Goal: Task Accomplishment & Management: Manage account settings

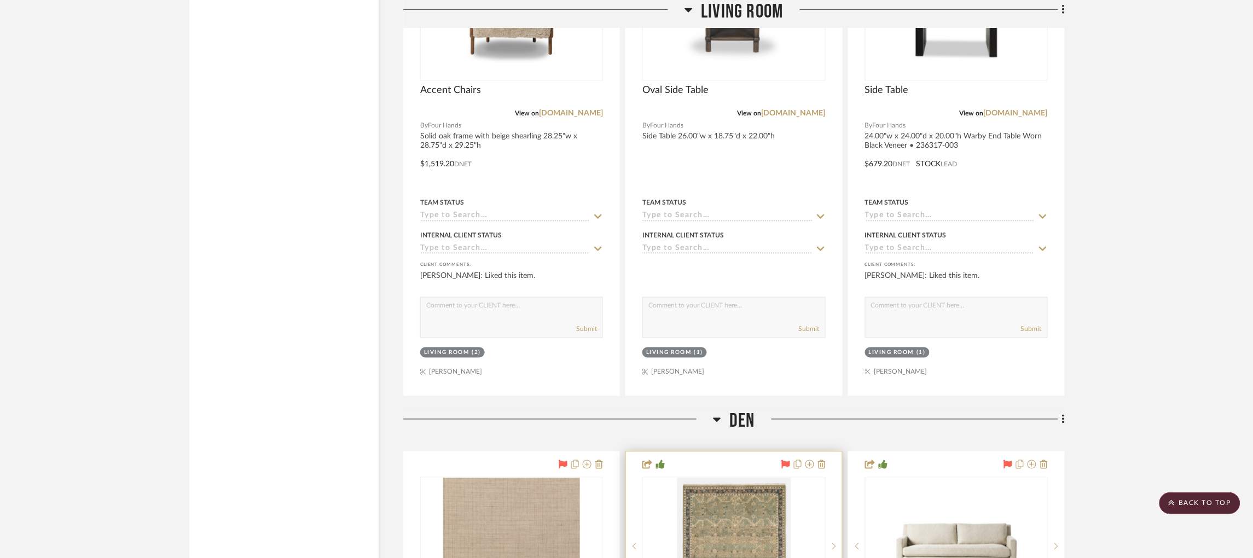
scroll to position [2053, 0]
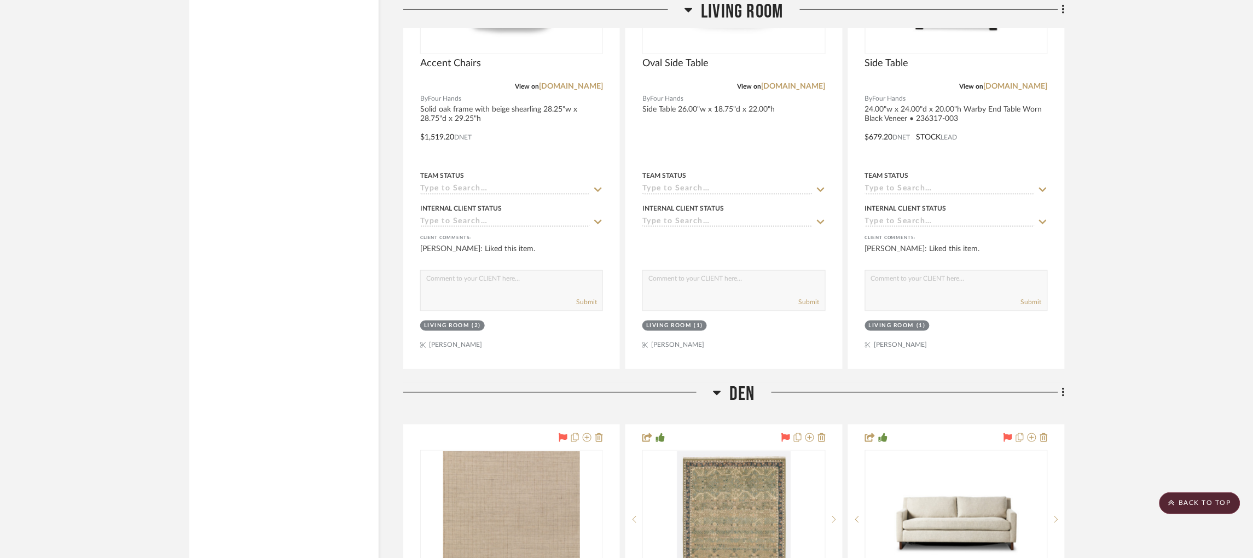
click at [721, 383] on h3 "Den" at bounding box center [734, 395] width 42 height 24
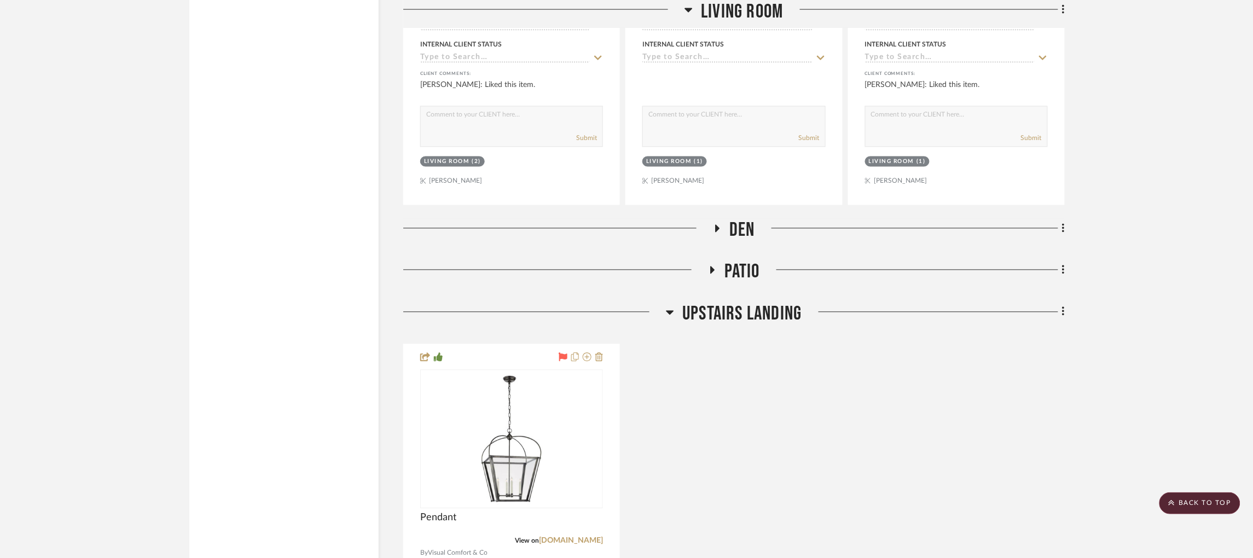
click at [668, 306] on icon at bounding box center [670, 312] width 8 height 13
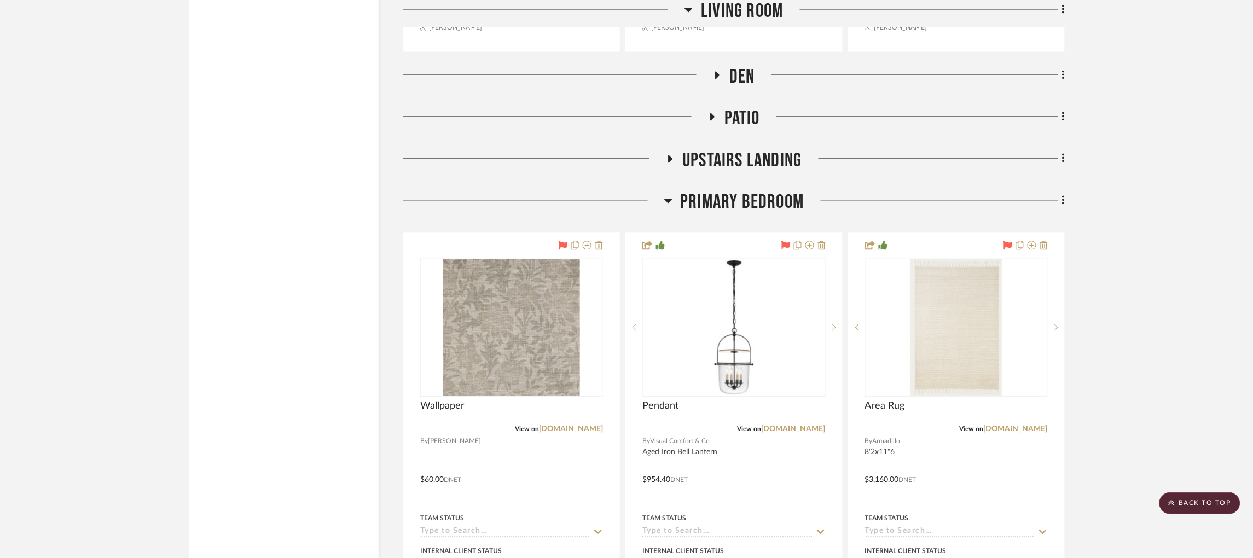
scroll to position [2381, 0]
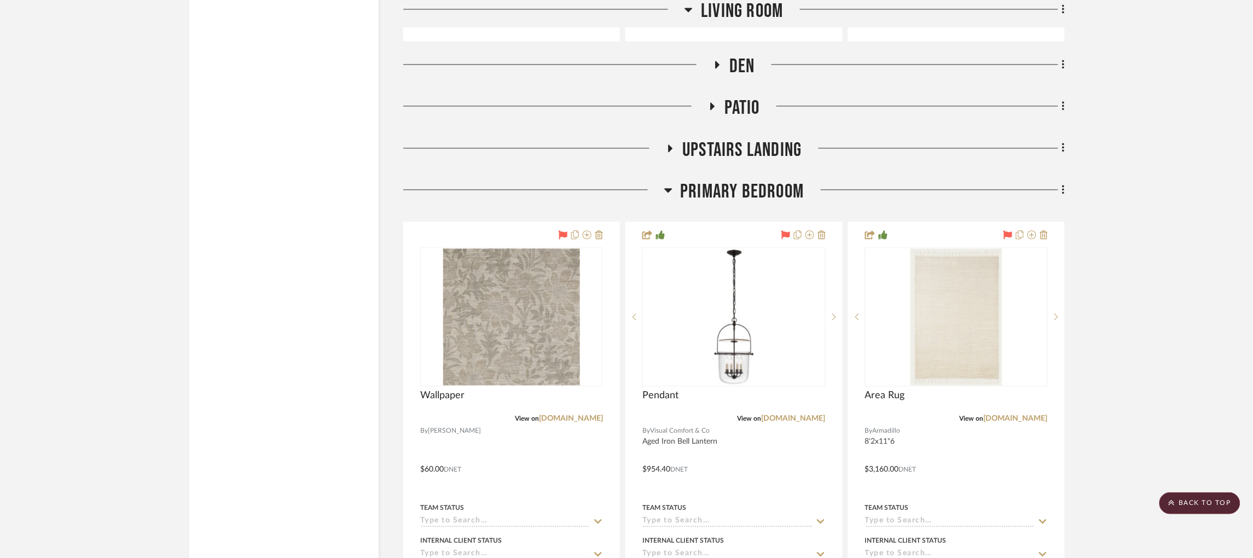
click at [667, 188] on icon at bounding box center [668, 190] width 8 height 4
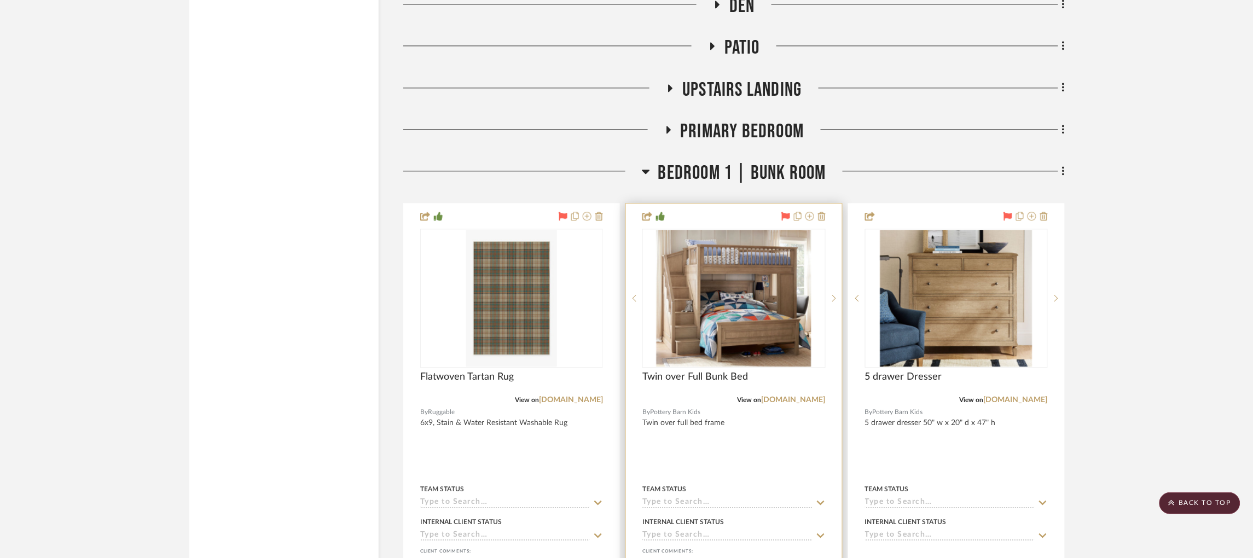
scroll to position [2546, 0]
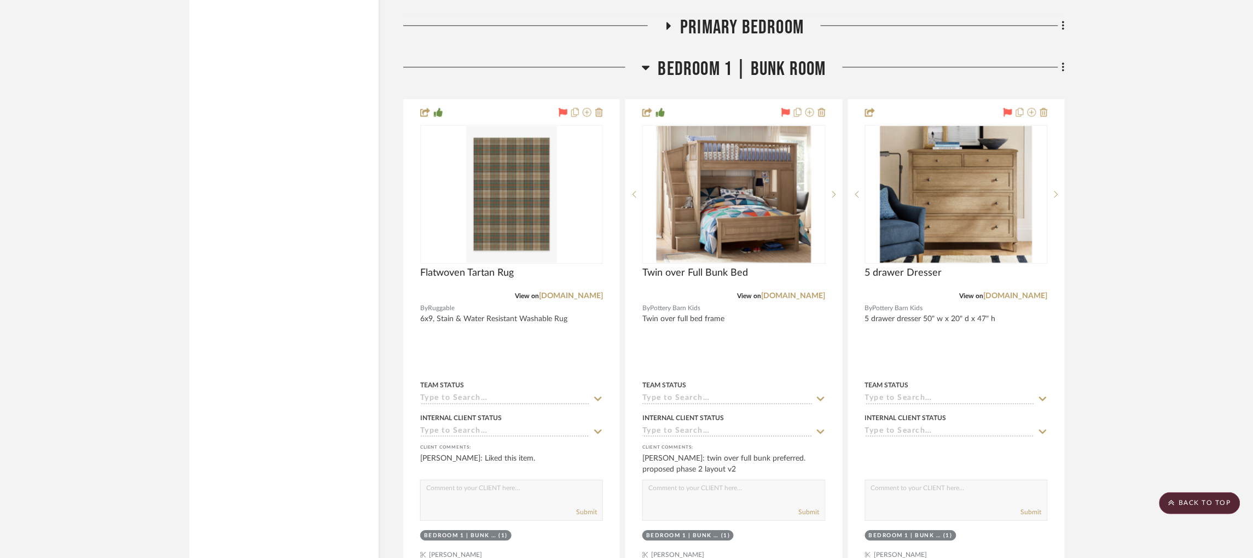
click at [649, 61] on icon at bounding box center [646, 67] width 8 height 13
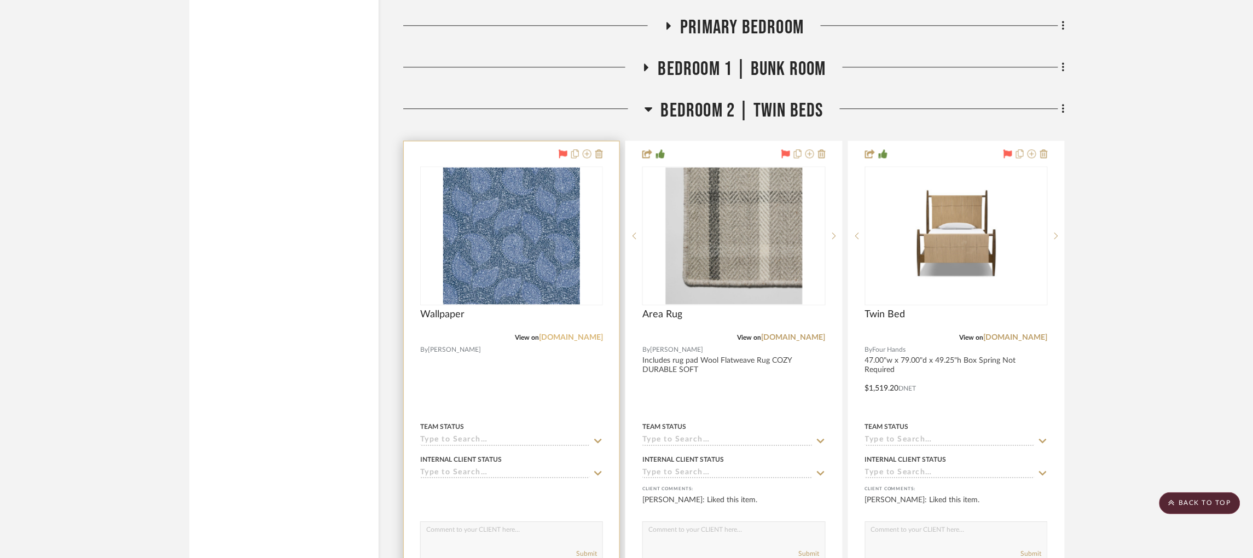
click at [577, 334] on link "[DOMAIN_NAME]" at bounding box center [571, 338] width 64 height 8
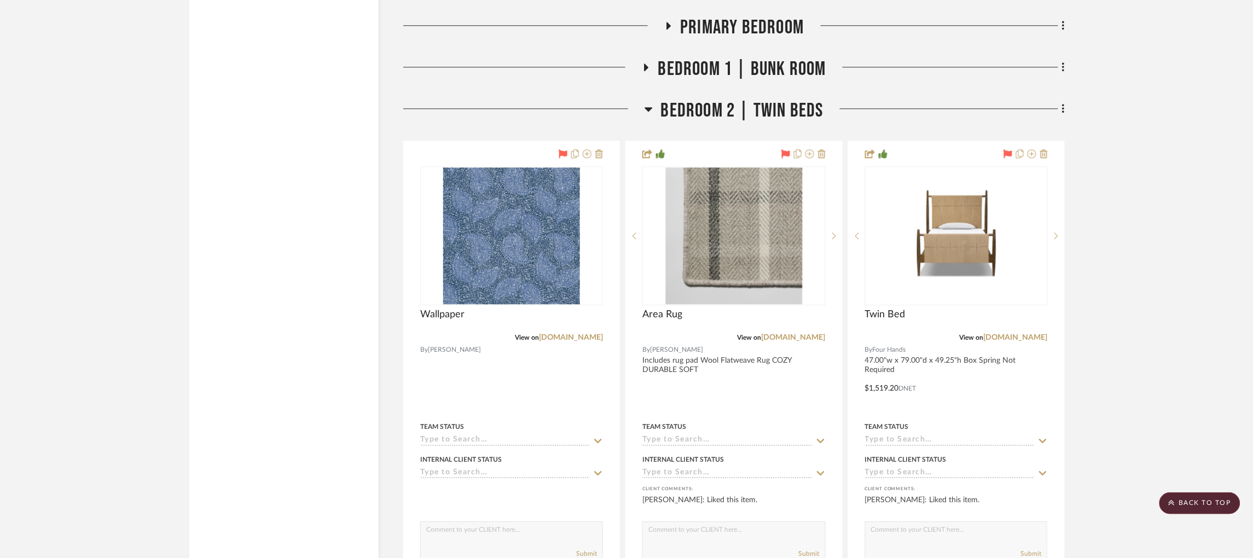
click at [650, 107] on icon at bounding box center [648, 109] width 8 height 4
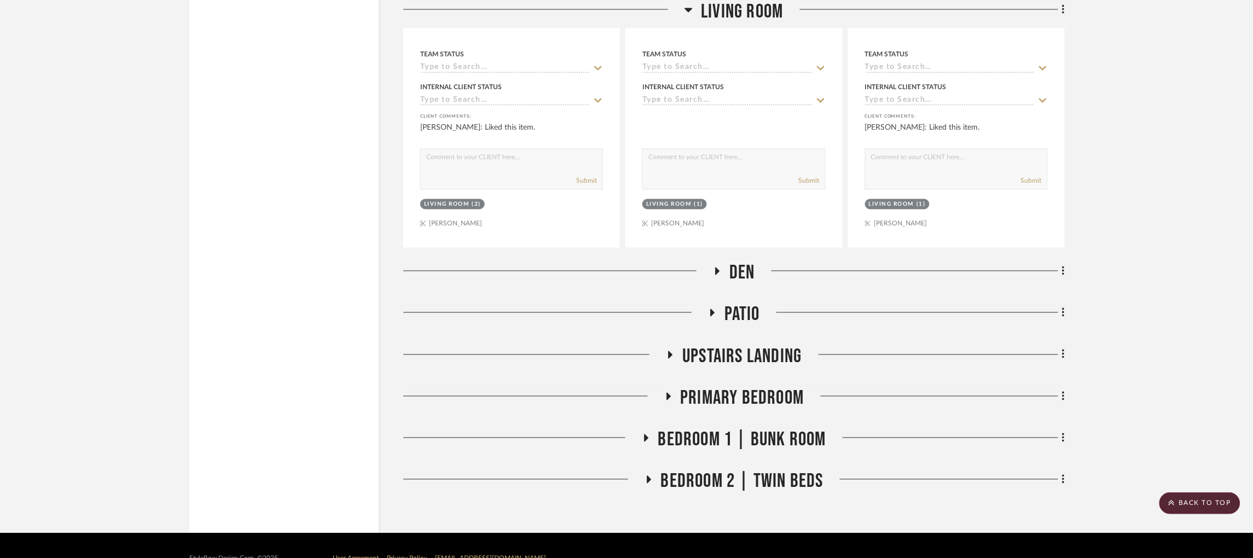
click at [665, 392] on icon at bounding box center [667, 396] width 13 height 8
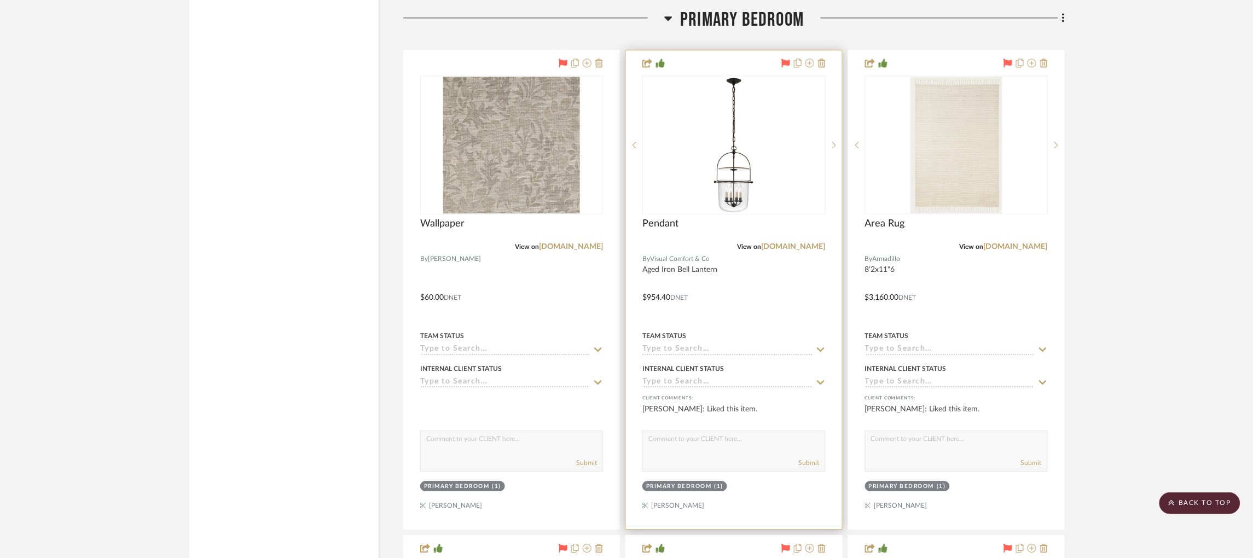
scroll to position [2555, 0]
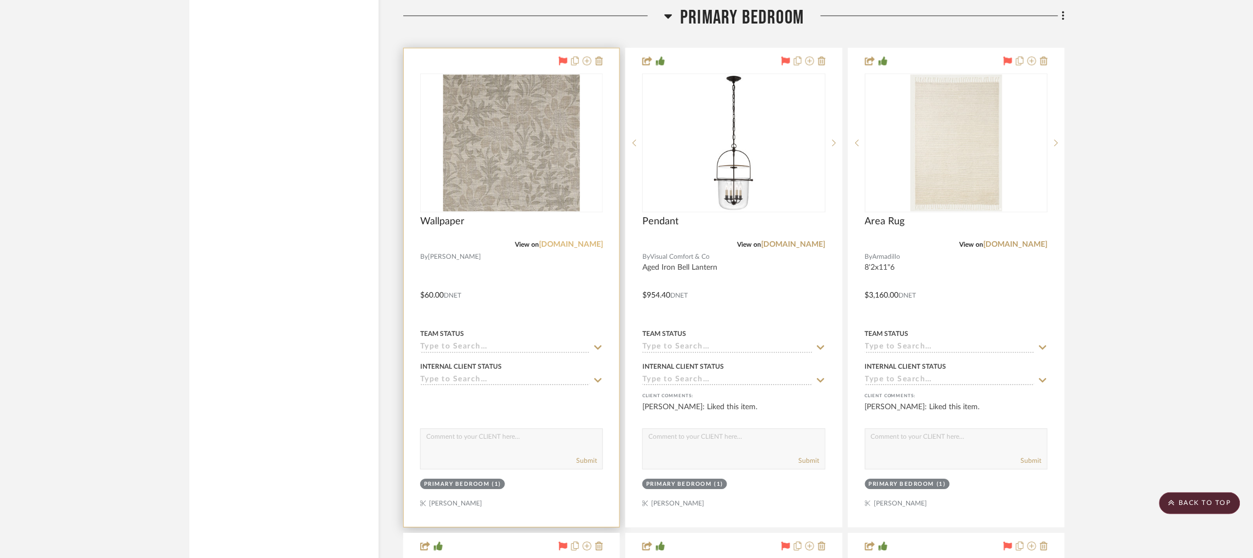
click at [590, 241] on link "[DOMAIN_NAME]" at bounding box center [571, 245] width 64 height 8
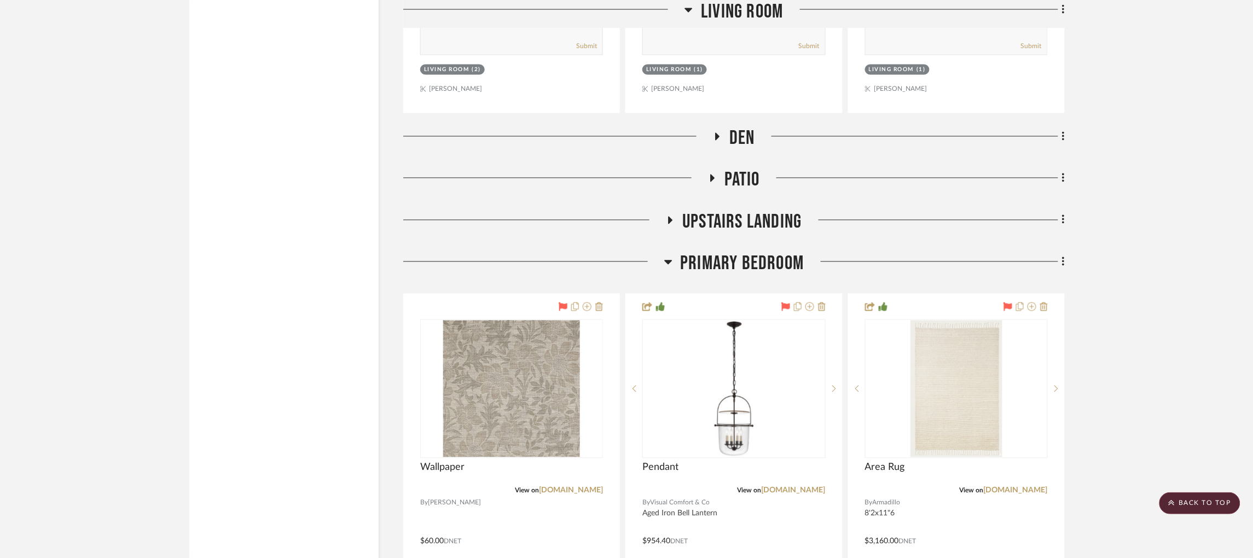
click at [670, 260] on icon at bounding box center [668, 262] width 8 height 4
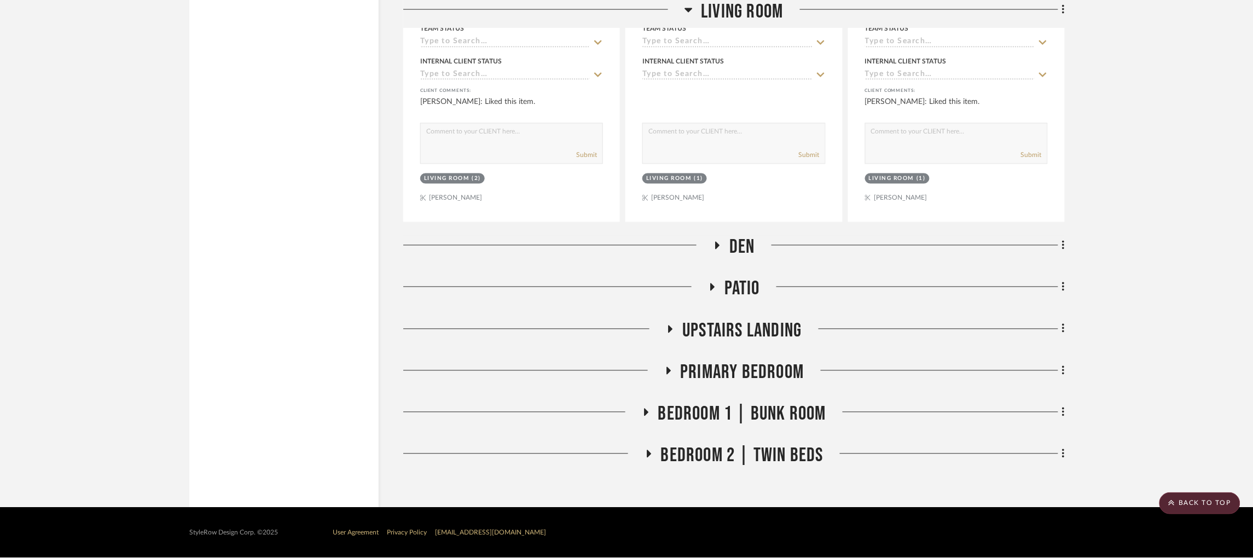
scroll to position [2175, 0]
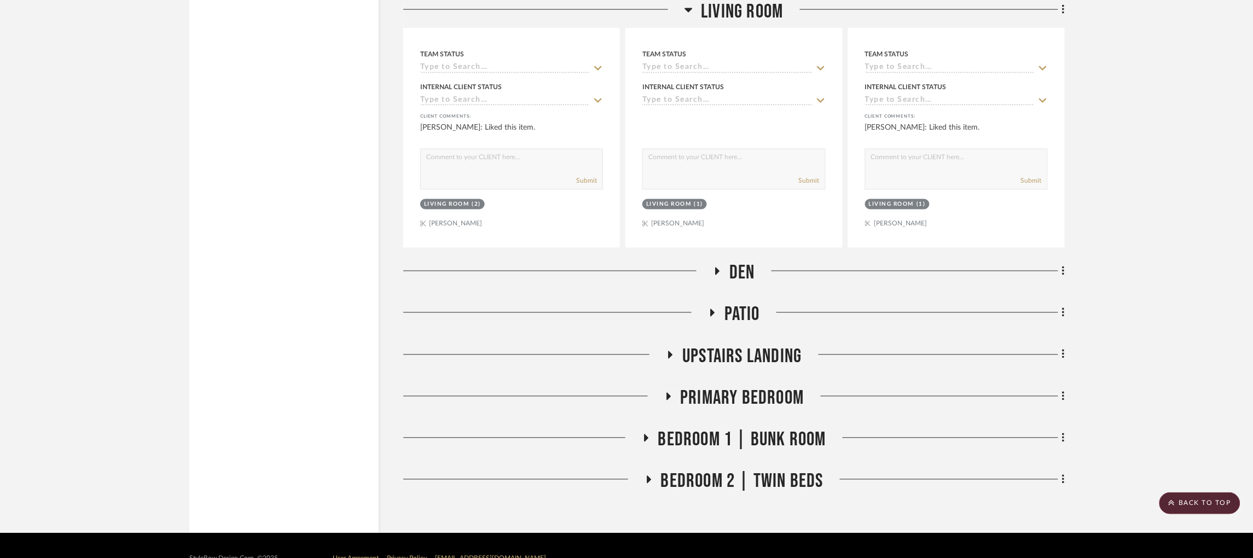
click at [647, 428] on h3 "Bedroom 1 | Bunk Room" at bounding box center [734, 440] width 184 height 24
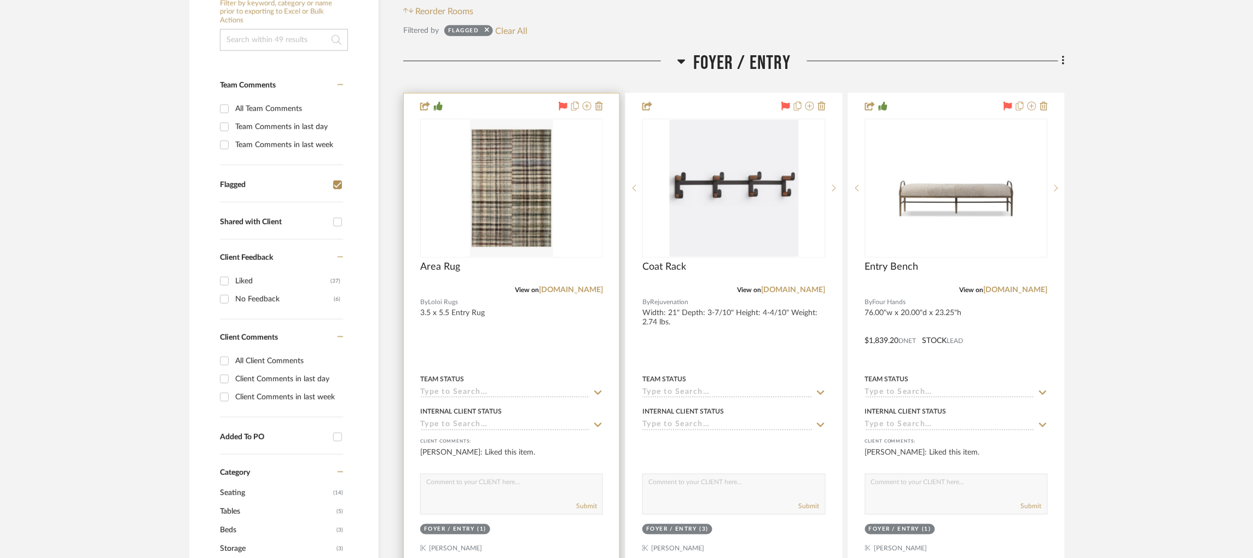
scroll to position [0, 0]
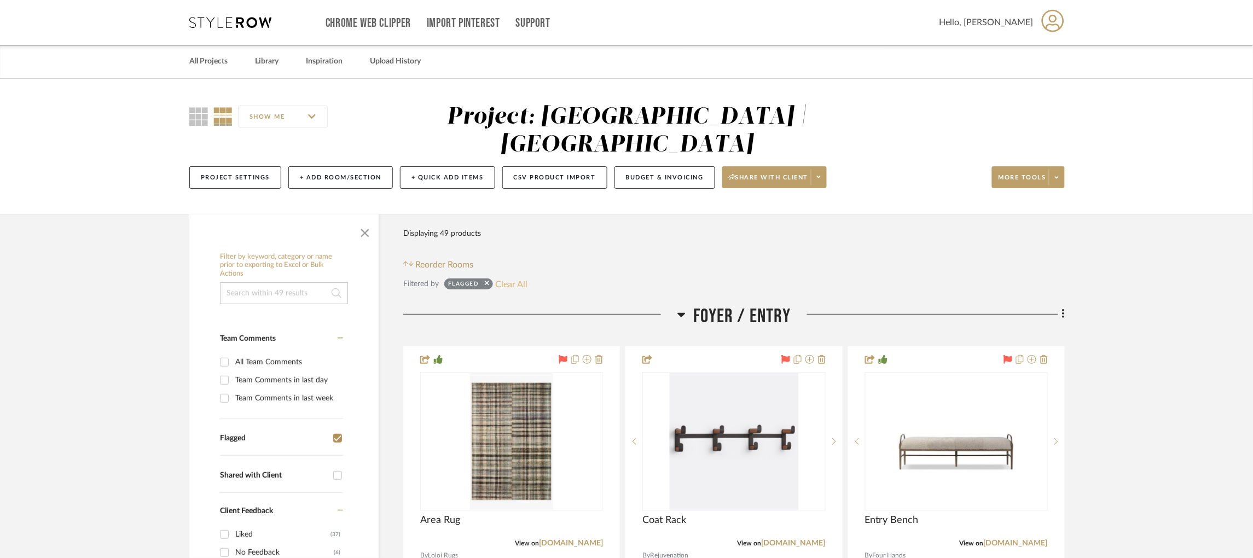
click at [507, 277] on button "Clear All" at bounding box center [512, 284] width 32 height 14
checkbox input "false"
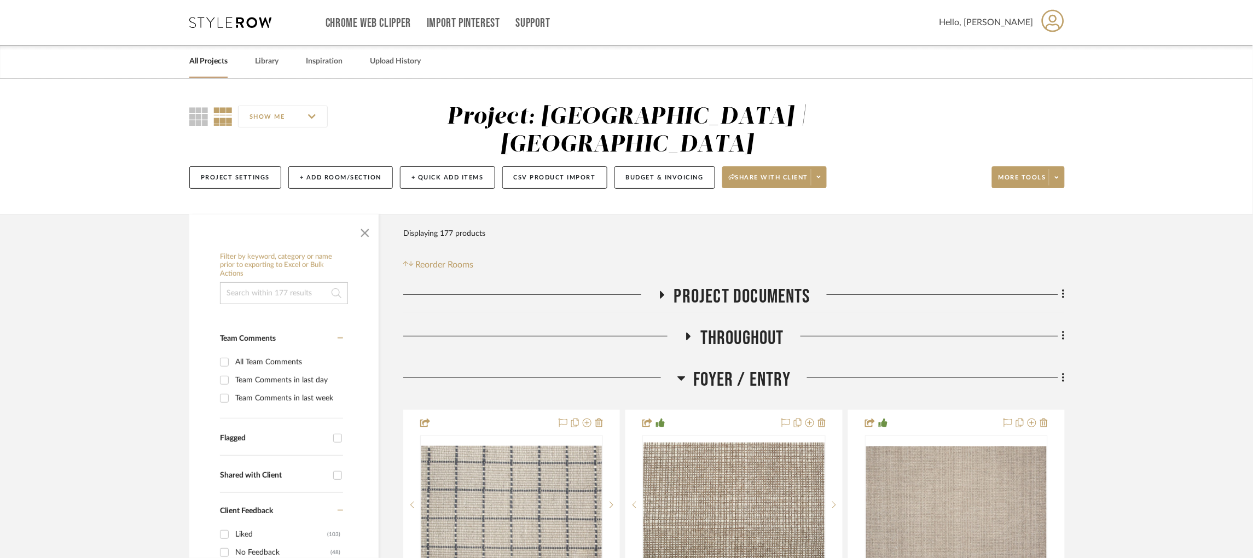
scroll to position [144, 0]
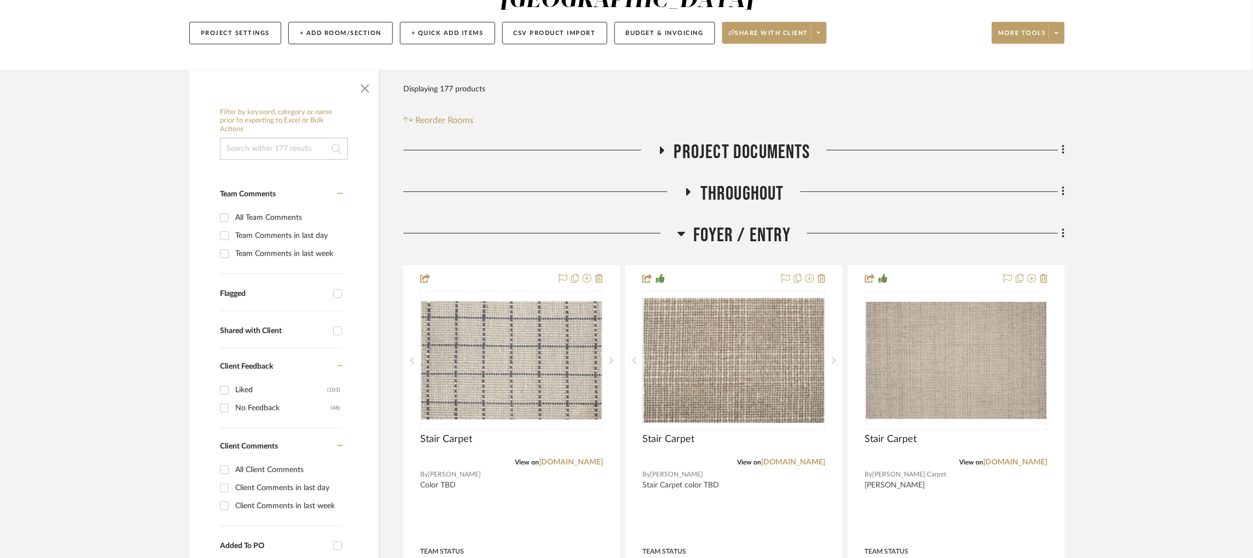
click at [678, 227] on icon at bounding box center [681, 233] width 8 height 13
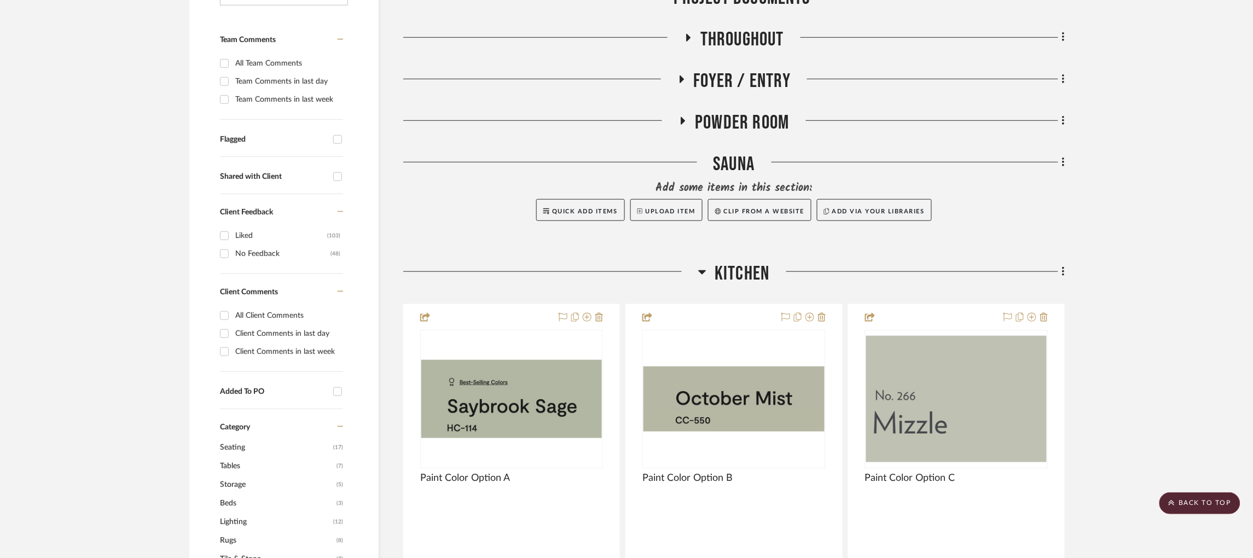
click at [701, 265] on icon at bounding box center [702, 271] width 8 height 13
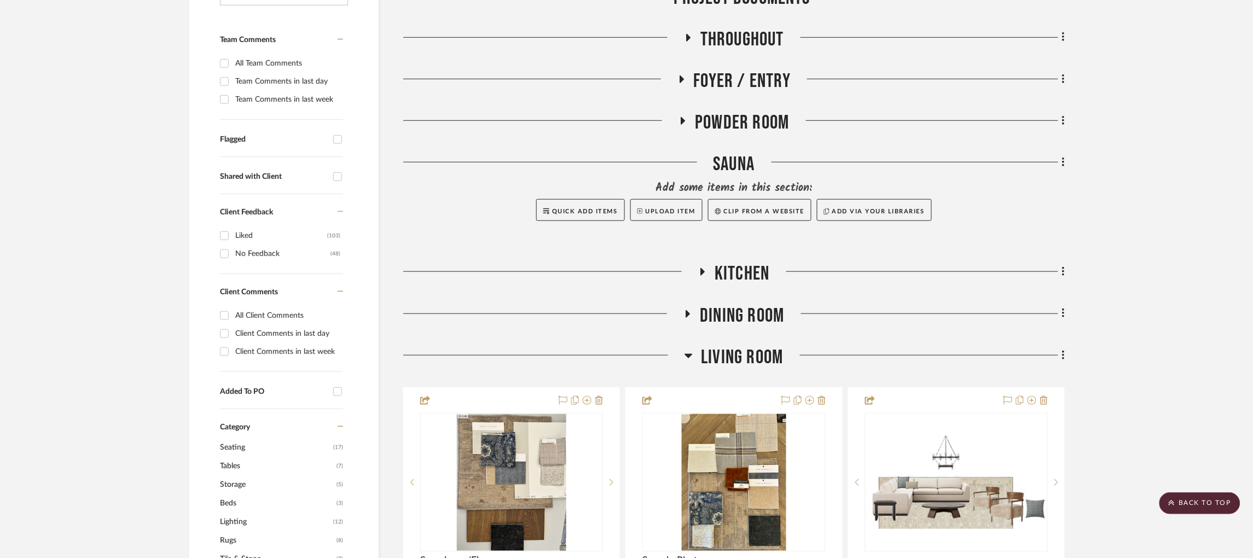
scroll to position [461, 0]
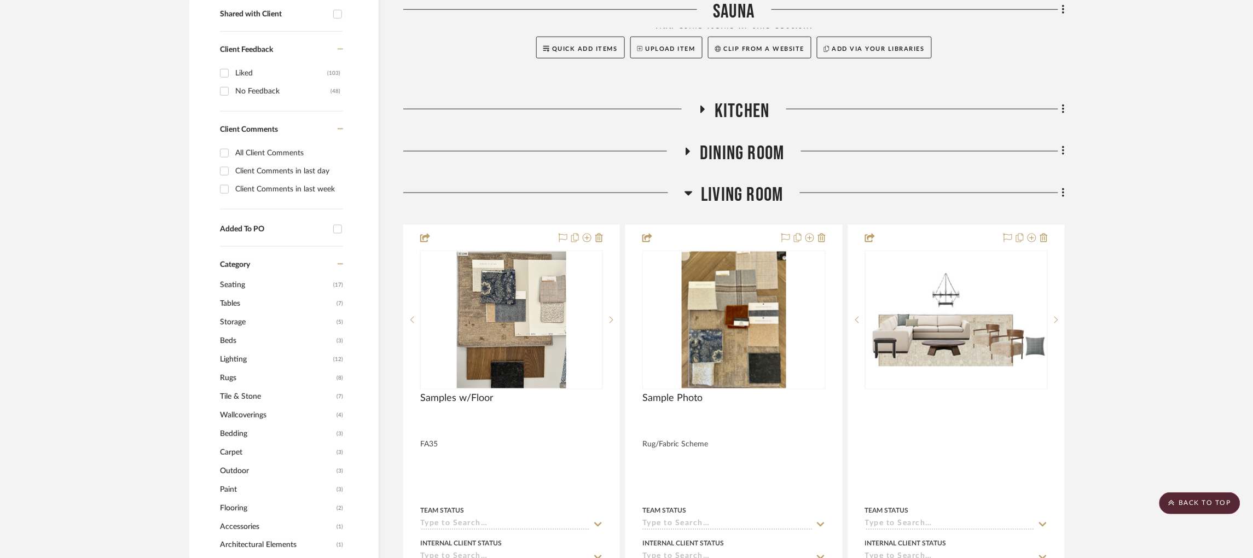
click at [690, 187] on icon at bounding box center [688, 193] width 8 height 13
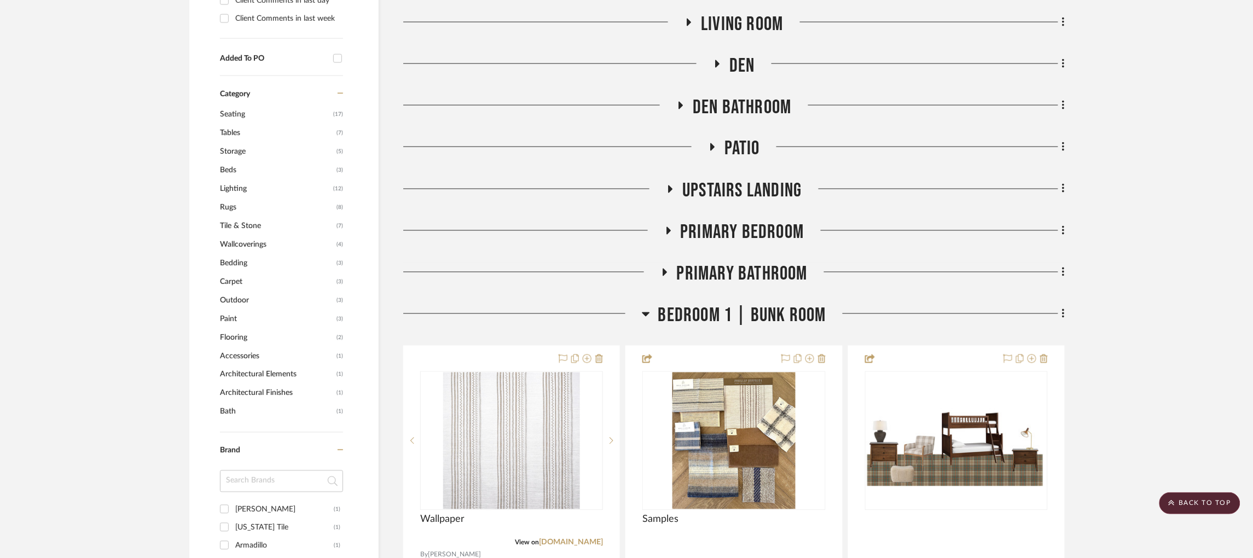
scroll to position [739, 0]
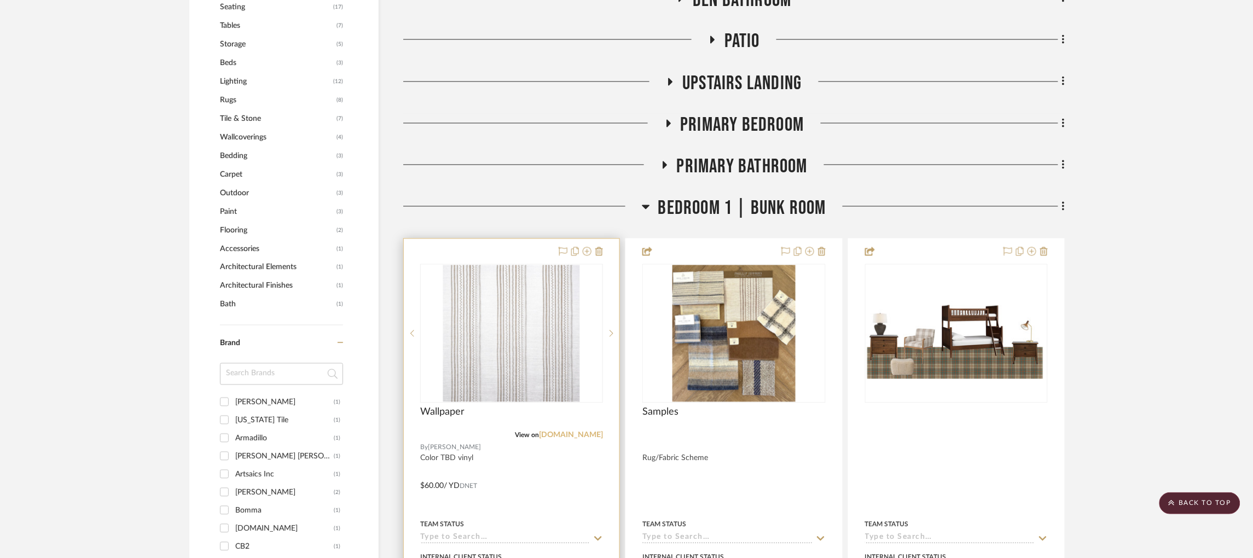
click at [559, 432] on link "[DOMAIN_NAME]" at bounding box center [571, 436] width 64 height 8
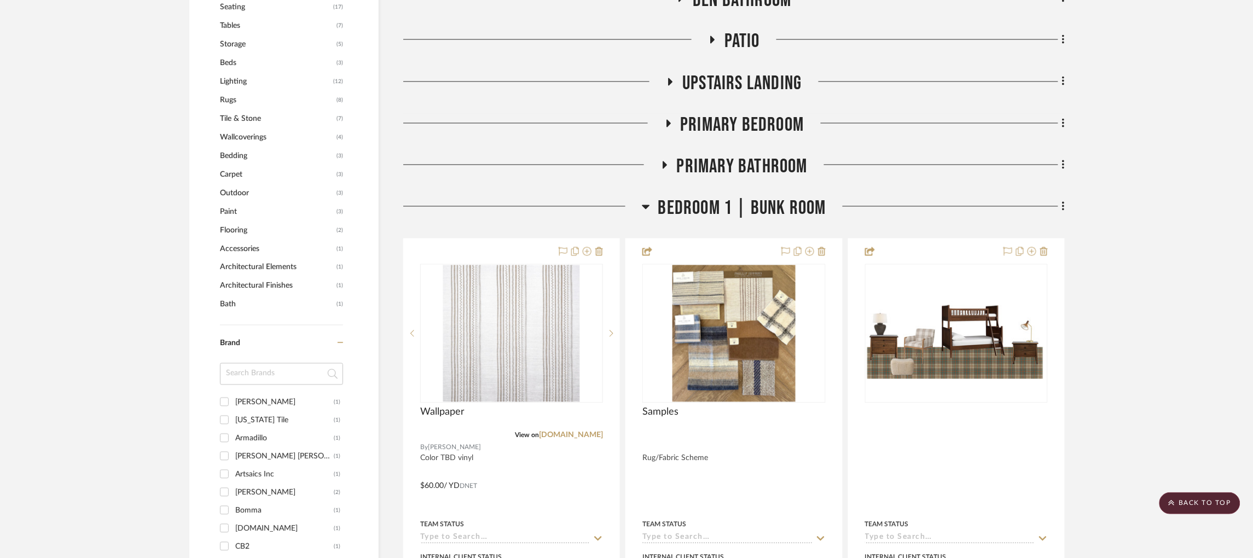
click at [645, 200] on icon at bounding box center [646, 206] width 8 height 13
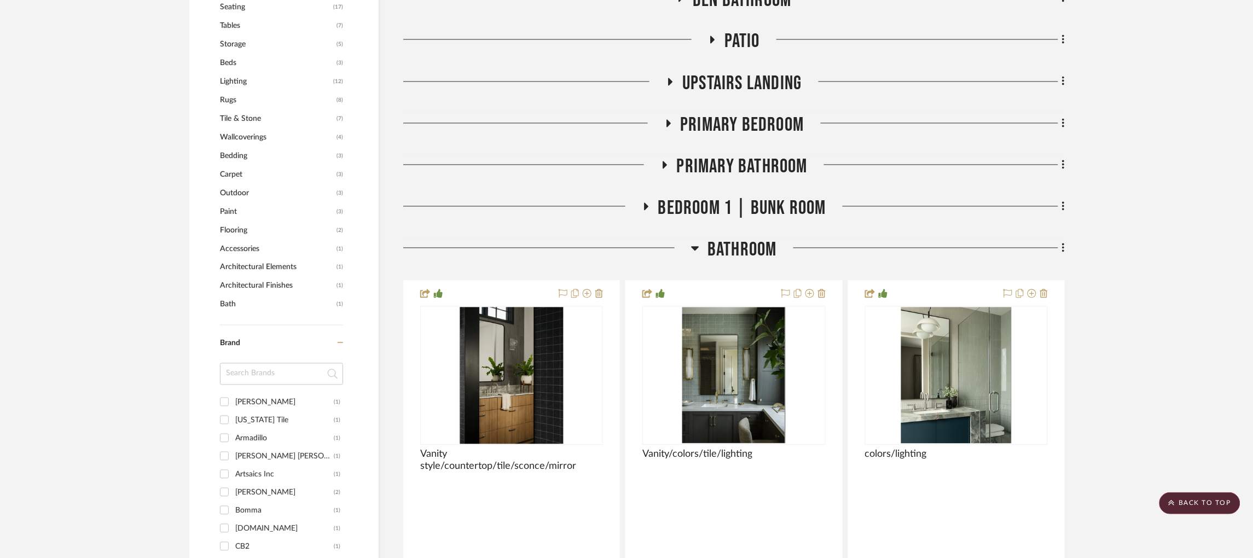
click at [690, 238] on div at bounding box center [547, 252] width 288 height 28
click at [700, 238] on h3 "Bathroom" at bounding box center [734, 250] width 86 height 24
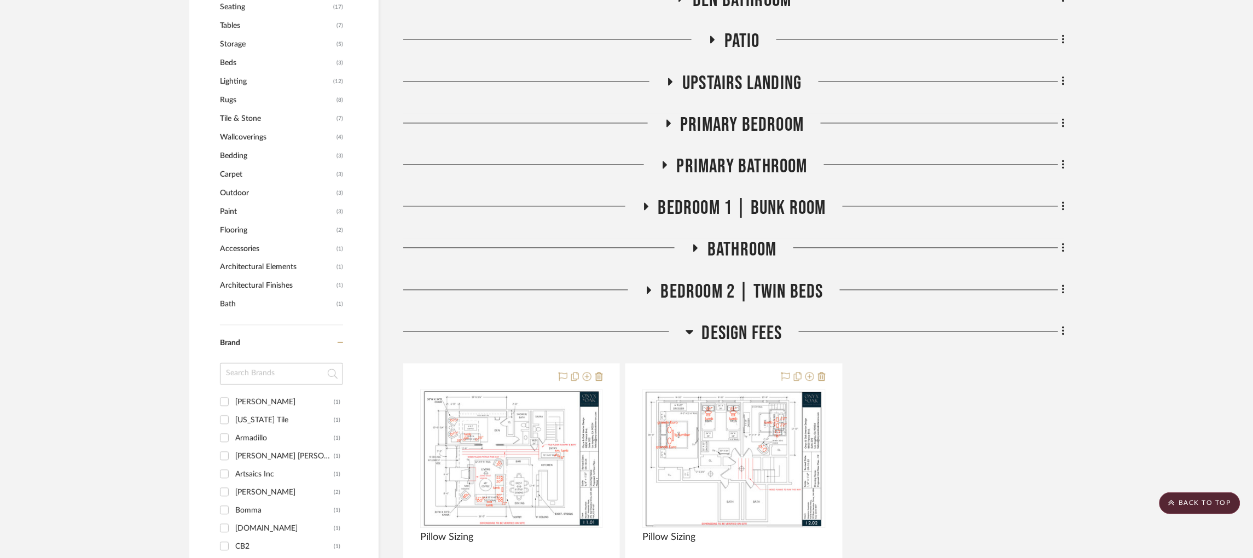
click at [648, 287] on icon at bounding box center [649, 291] width 4 height 8
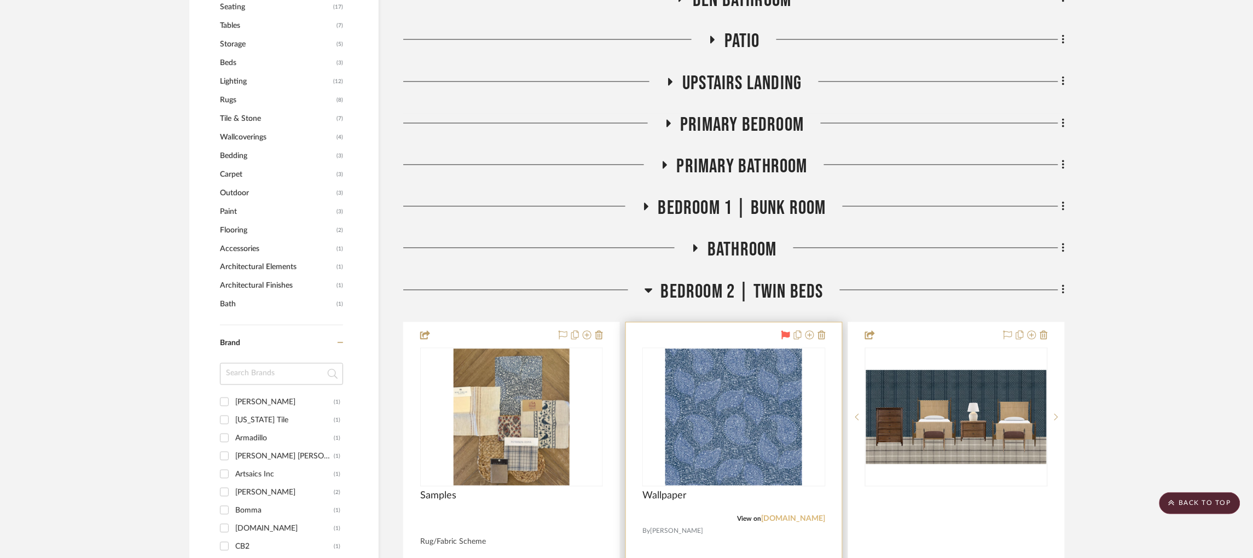
click at [787, 515] on link "[DOMAIN_NAME]" at bounding box center [793, 519] width 64 height 8
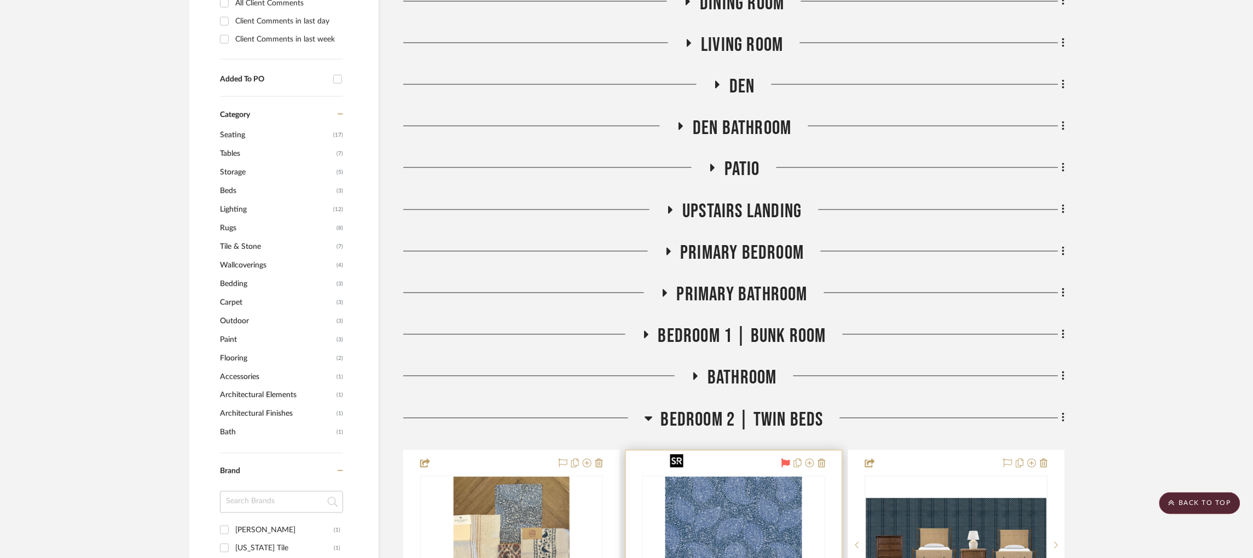
scroll to position [575, 0]
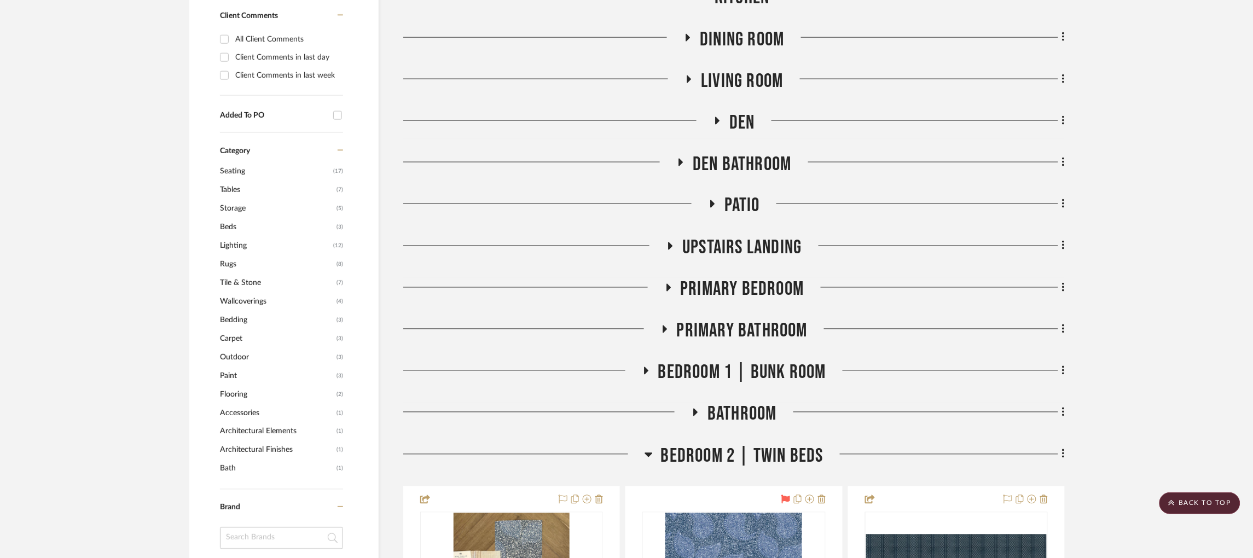
click at [647, 448] on icon at bounding box center [648, 454] width 8 height 13
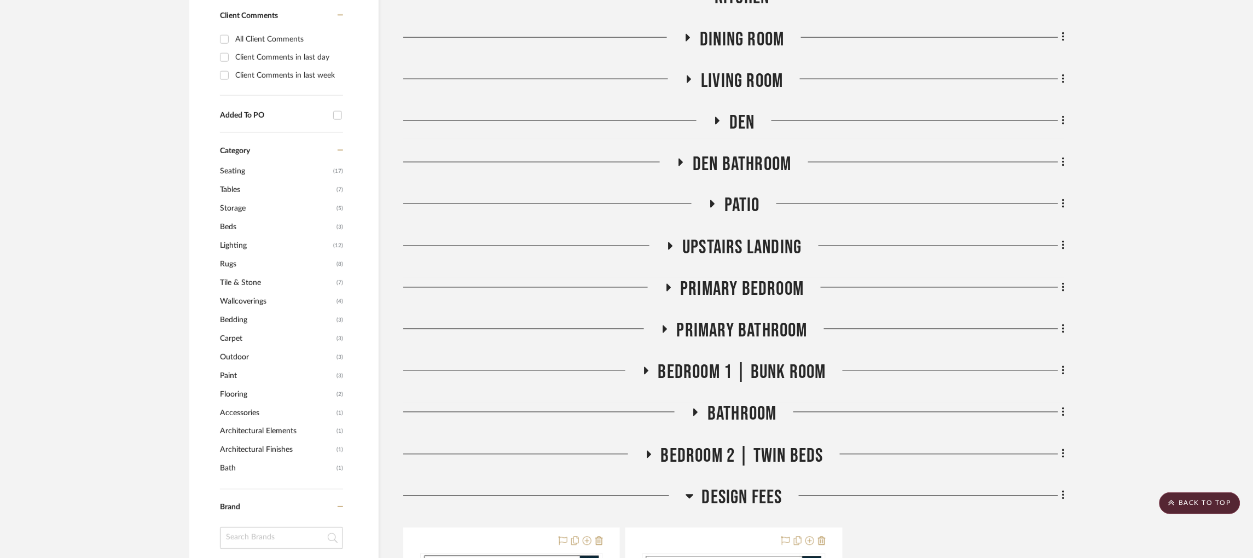
click at [689, 494] on icon at bounding box center [689, 496] width 8 height 4
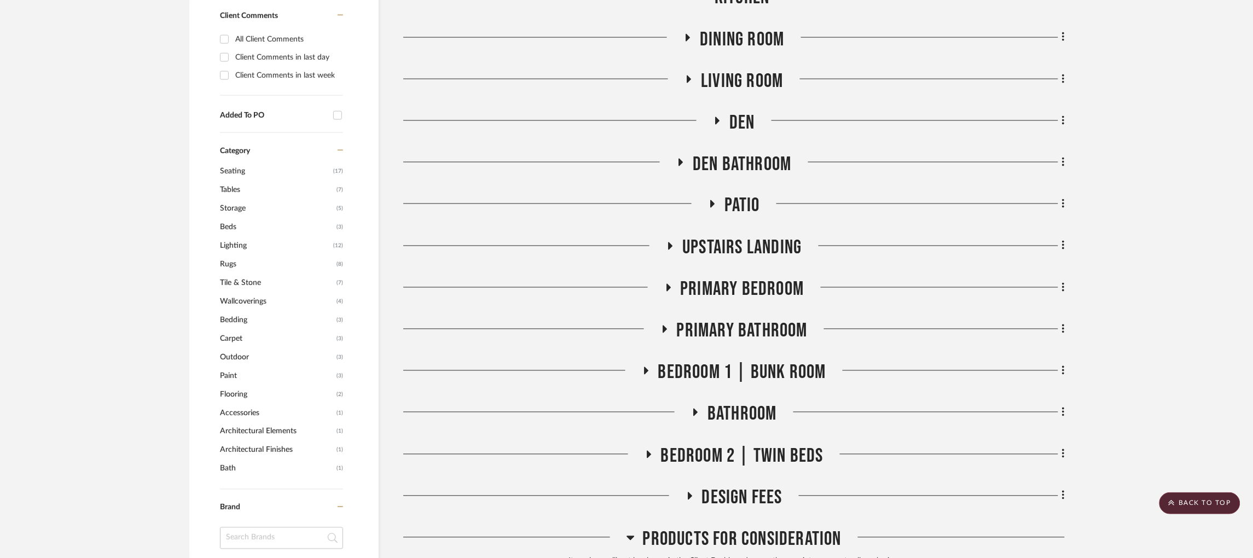
click at [715, 200] on icon at bounding box center [712, 204] width 13 height 8
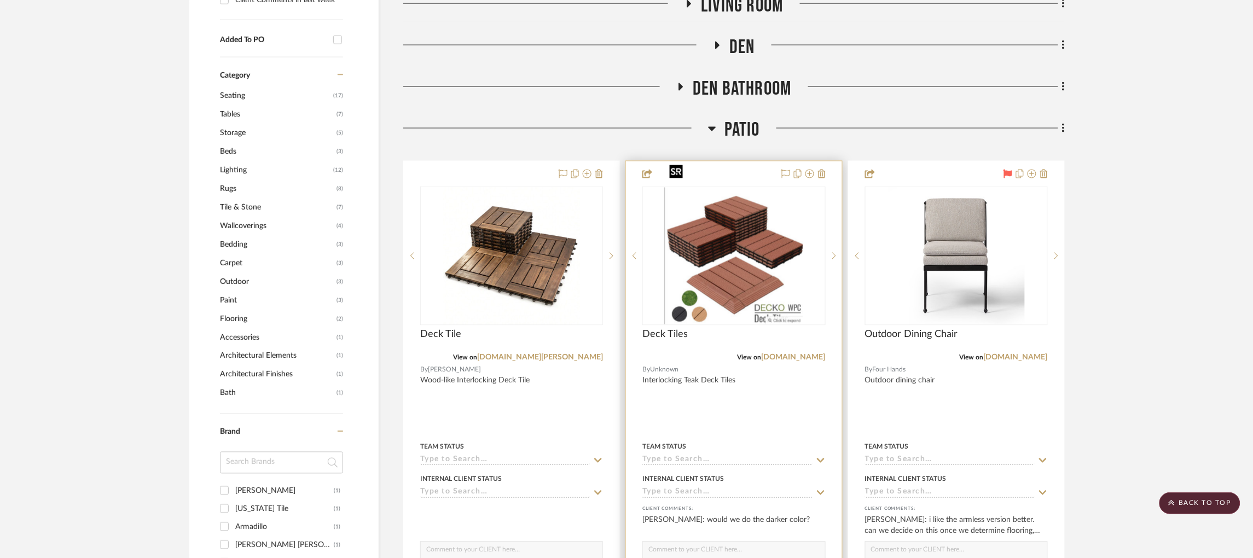
scroll to position [657, 0]
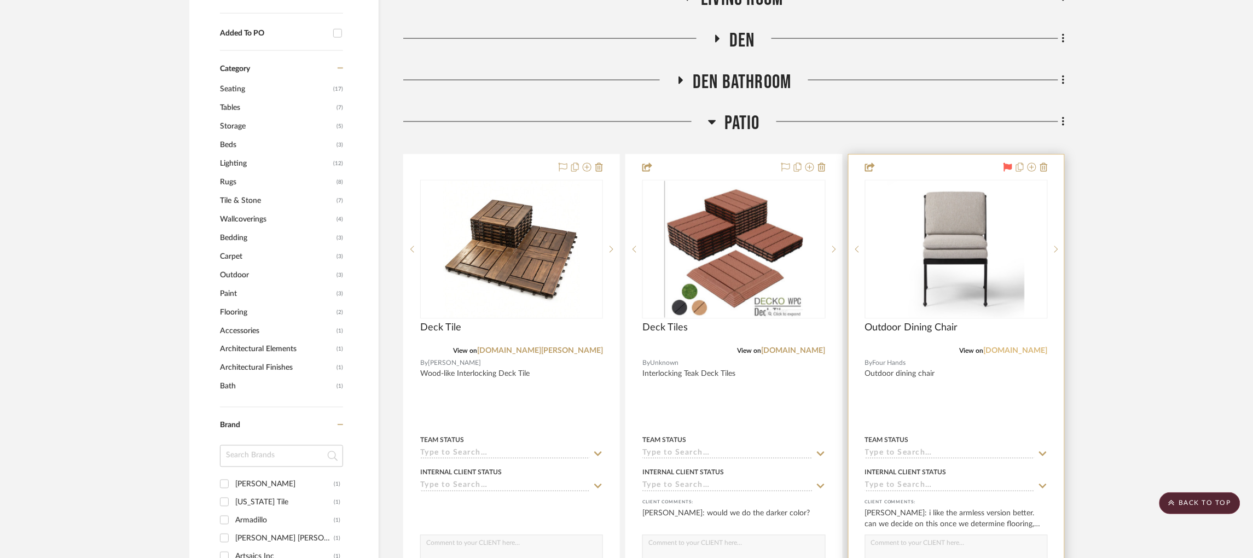
click at [1007, 347] on link "[DOMAIN_NAME]" at bounding box center [1015, 351] width 64 height 8
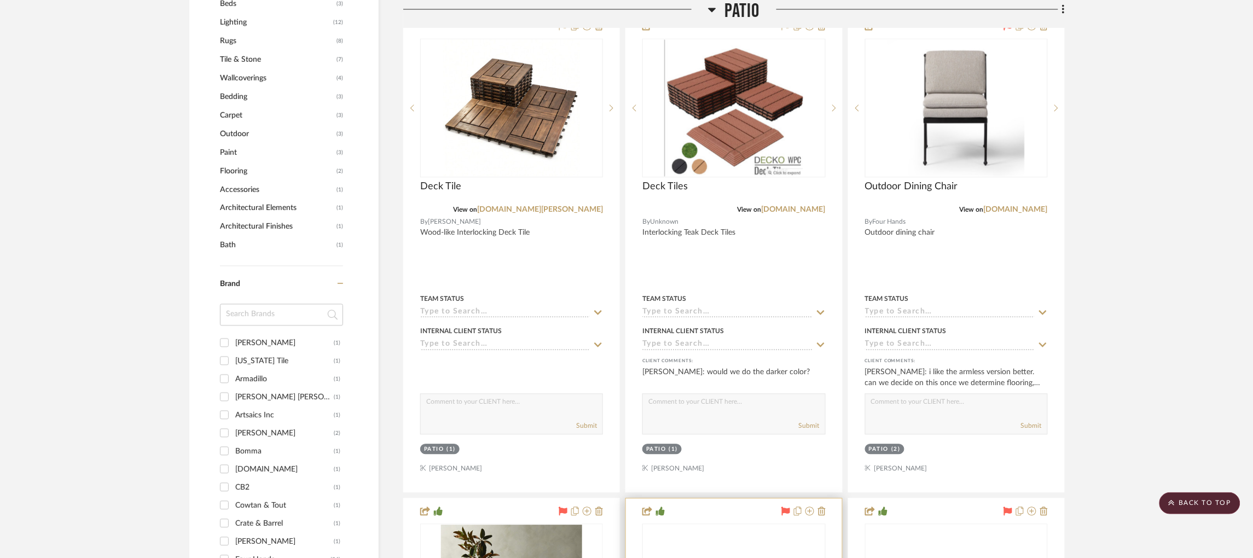
scroll to position [739, 0]
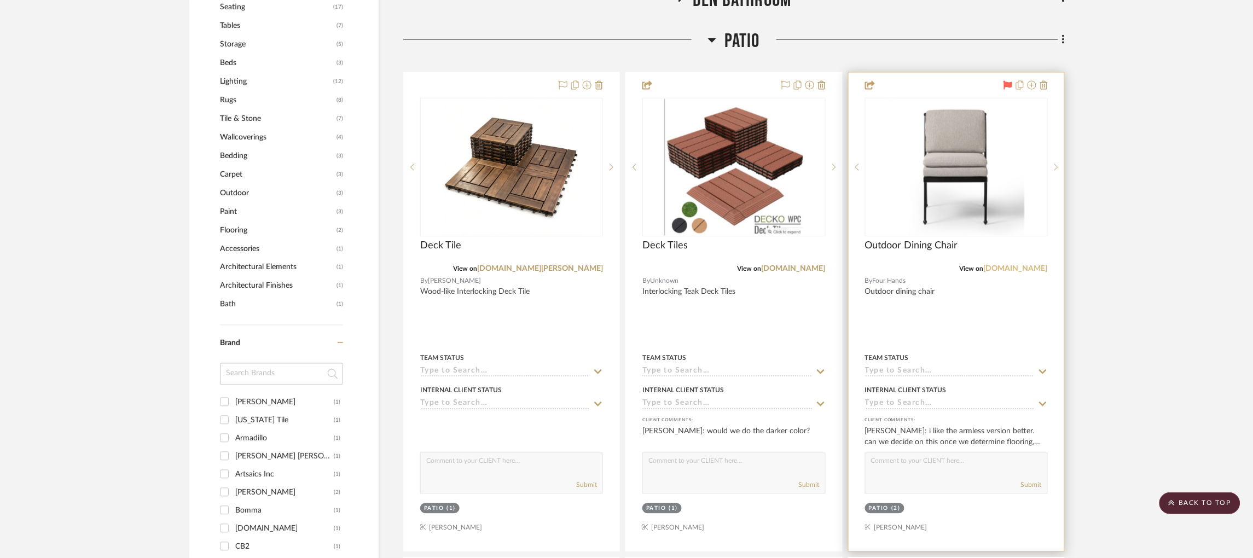
click at [1022, 265] on link "[DOMAIN_NAME]" at bounding box center [1015, 269] width 64 height 8
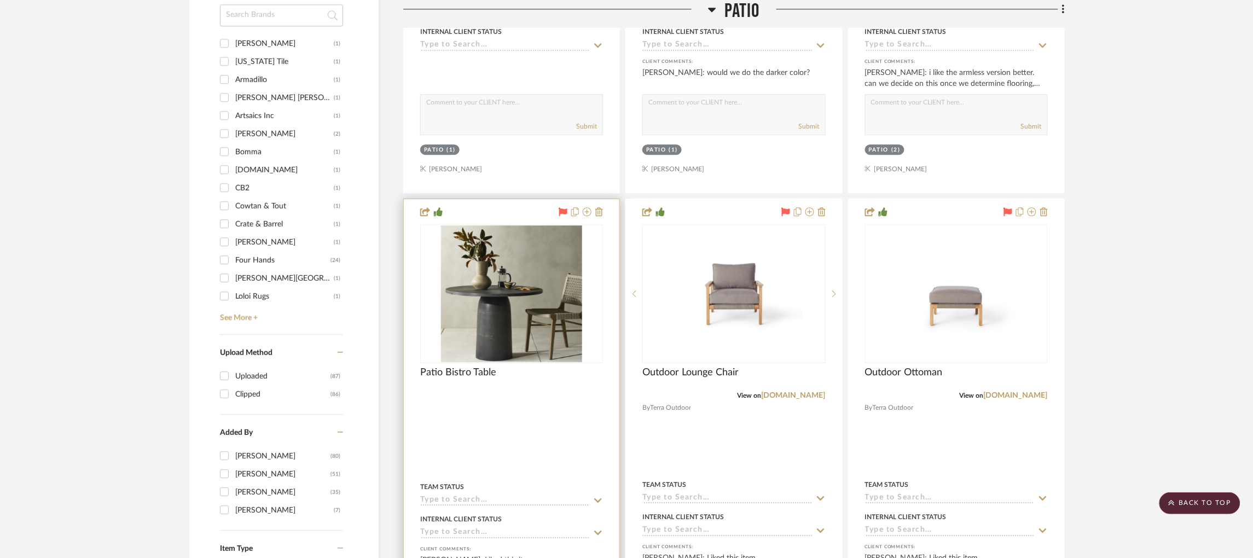
scroll to position [1149, 0]
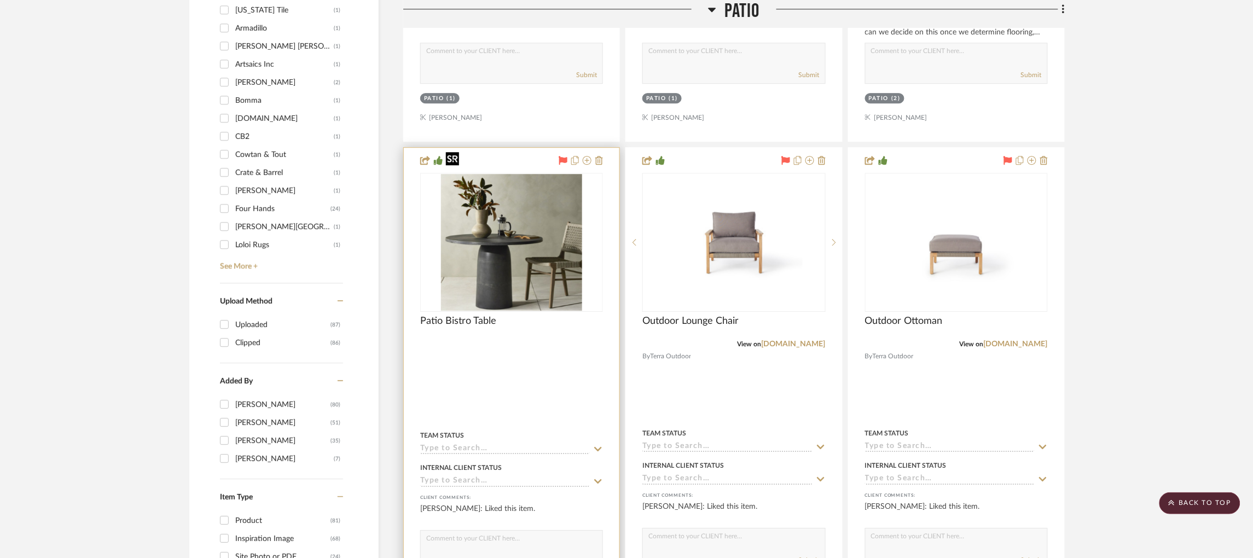
click at [531, 221] on img "0" at bounding box center [511, 242] width 141 height 137
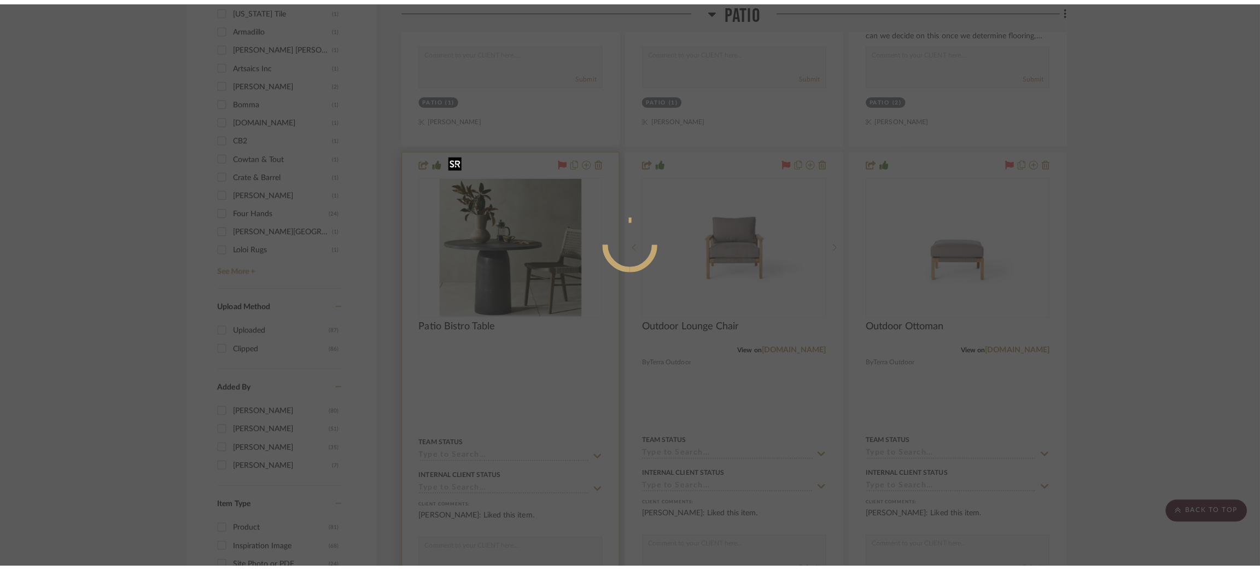
scroll to position [0, 0]
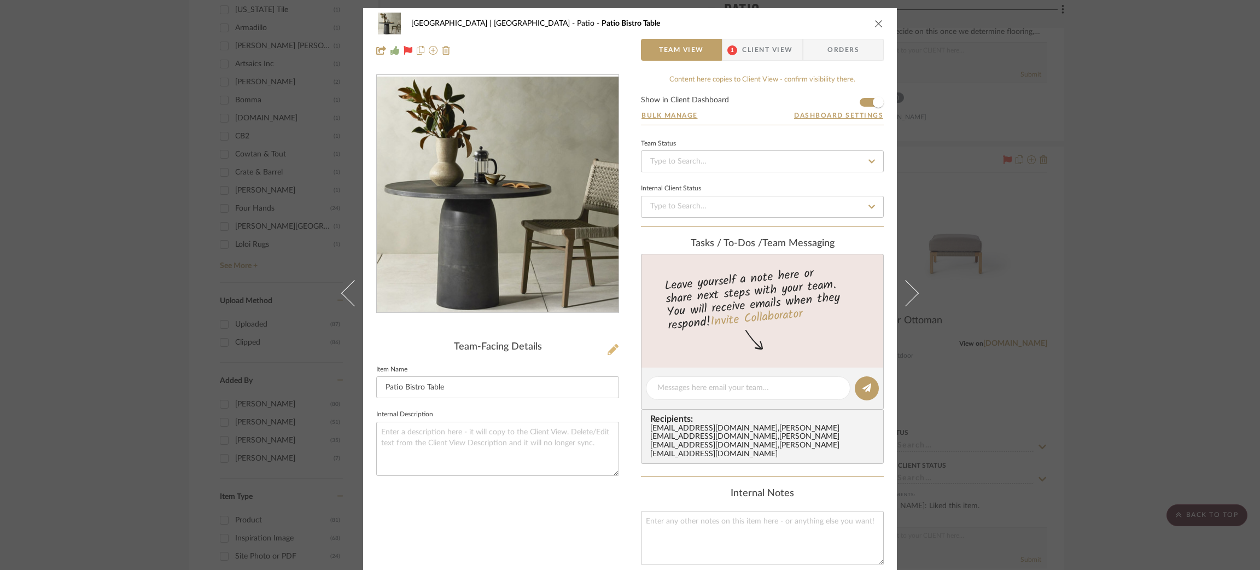
click at [608, 349] on icon at bounding box center [613, 349] width 11 height 11
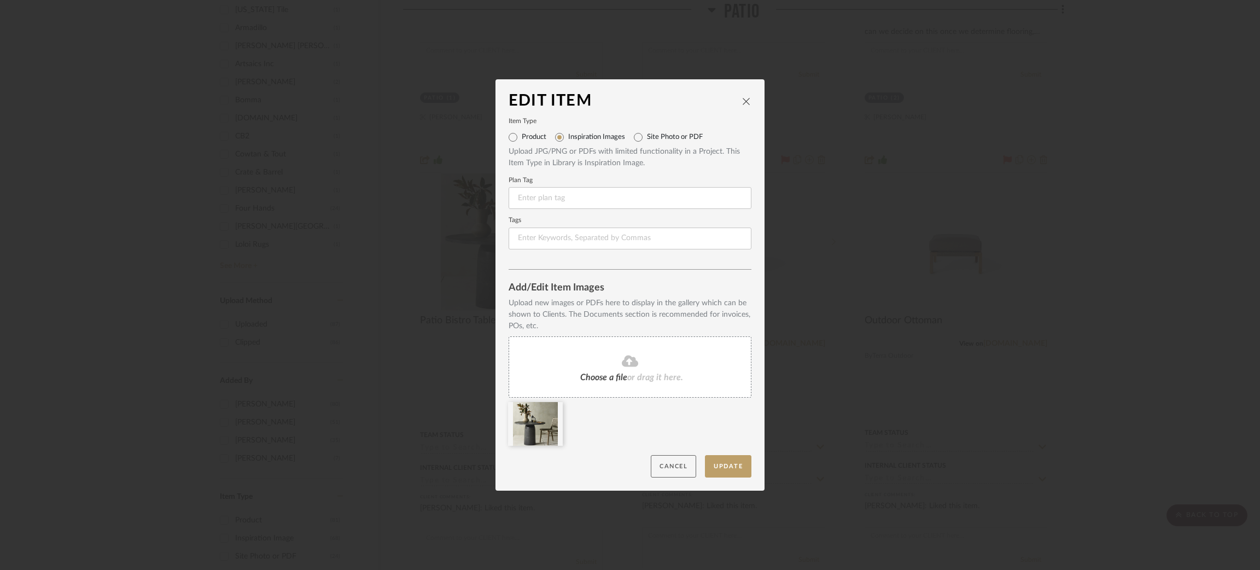
click at [667, 464] on button "Cancel" at bounding box center [673, 466] width 45 height 22
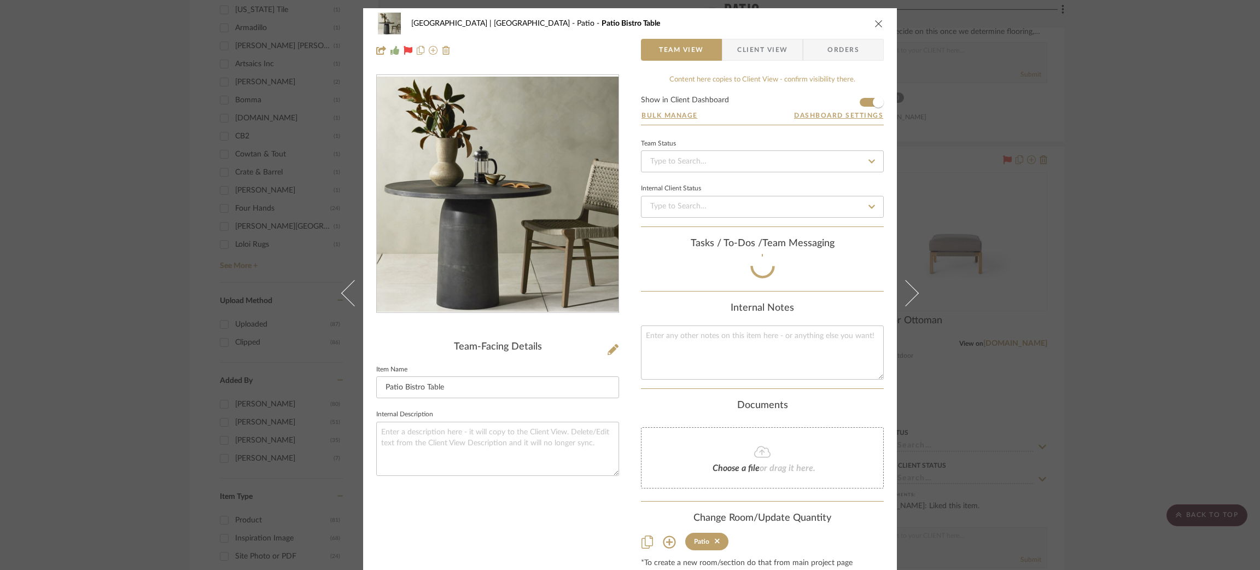
click at [936, 240] on div "Meadow Mountain | [GEOGRAPHIC_DATA] Patio Patio Bistro Table Team View Client V…" at bounding box center [630, 285] width 1260 height 570
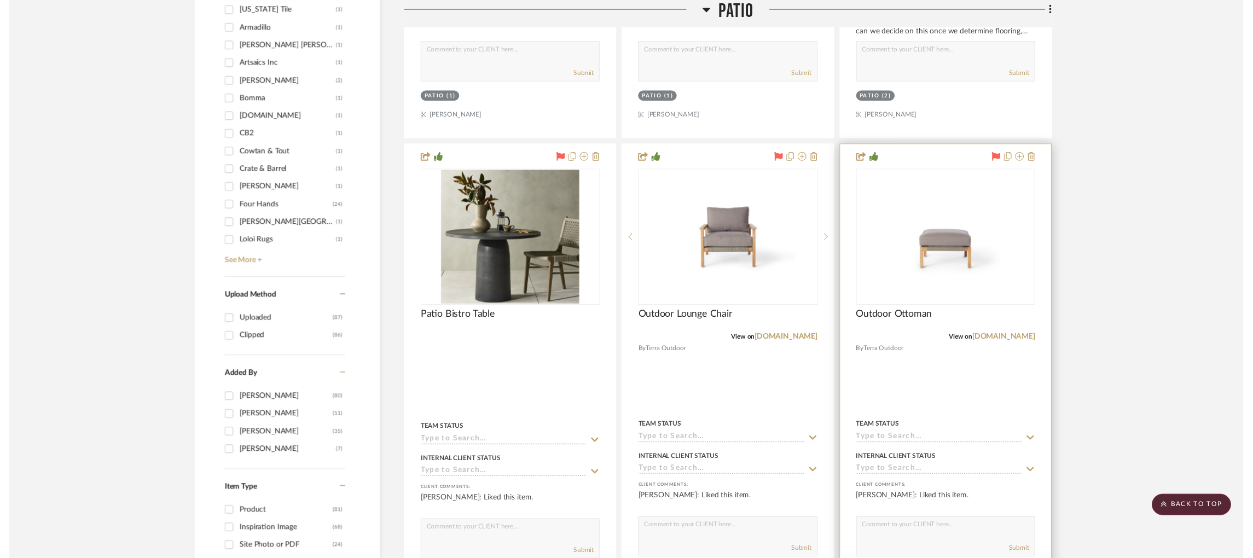
scroll to position [1149, 0]
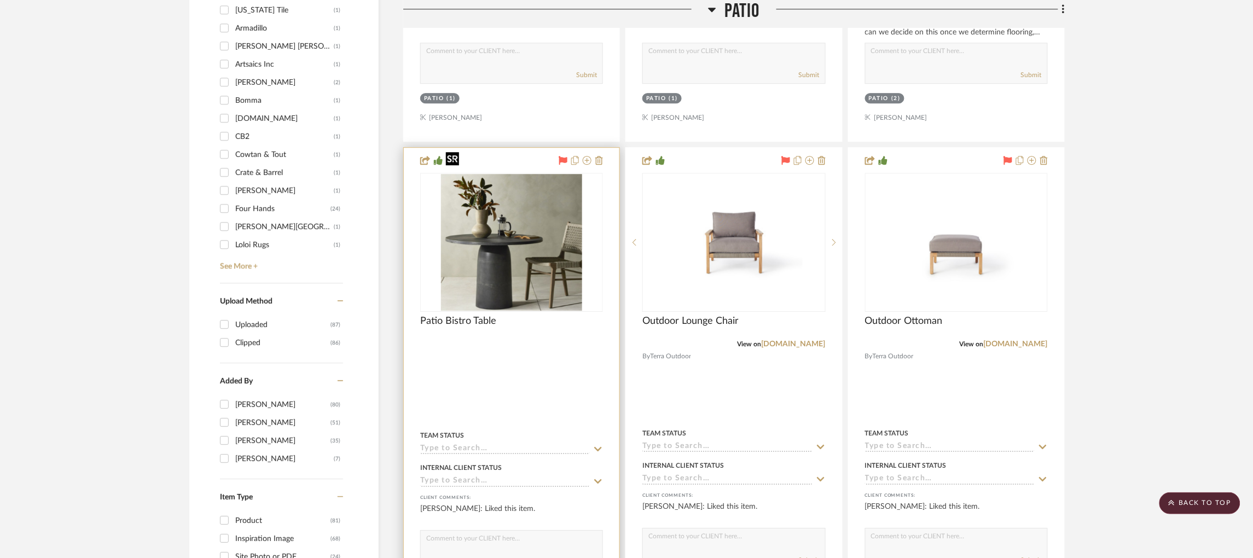
click at [518, 190] on img "0" at bounding box center [511, 242] width 141 height 137
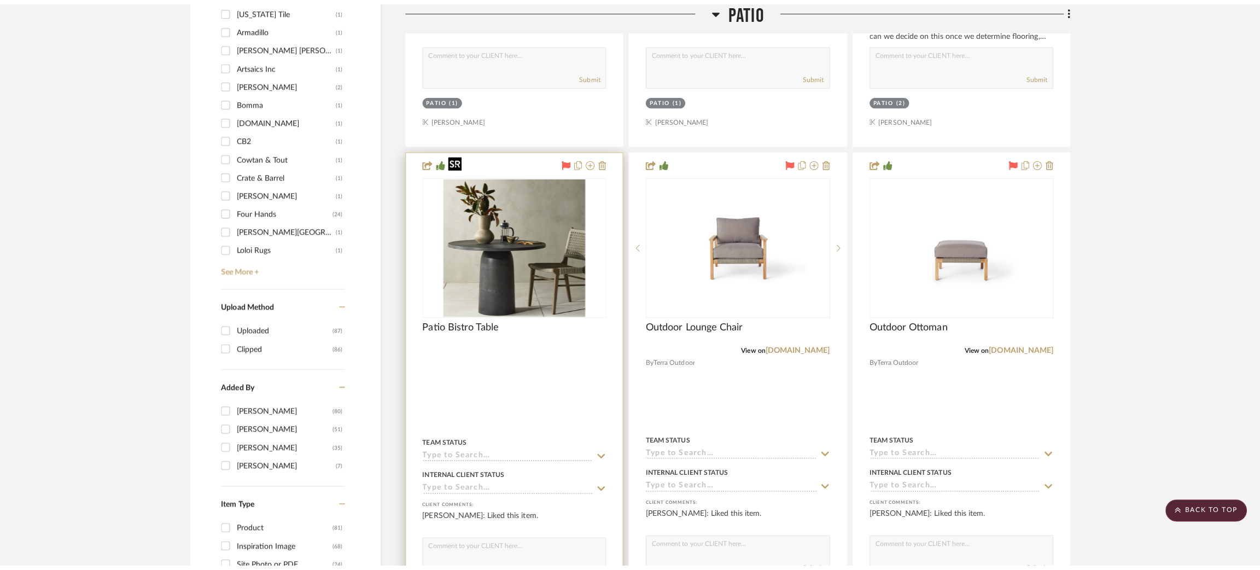
scroll to position [0, 0]
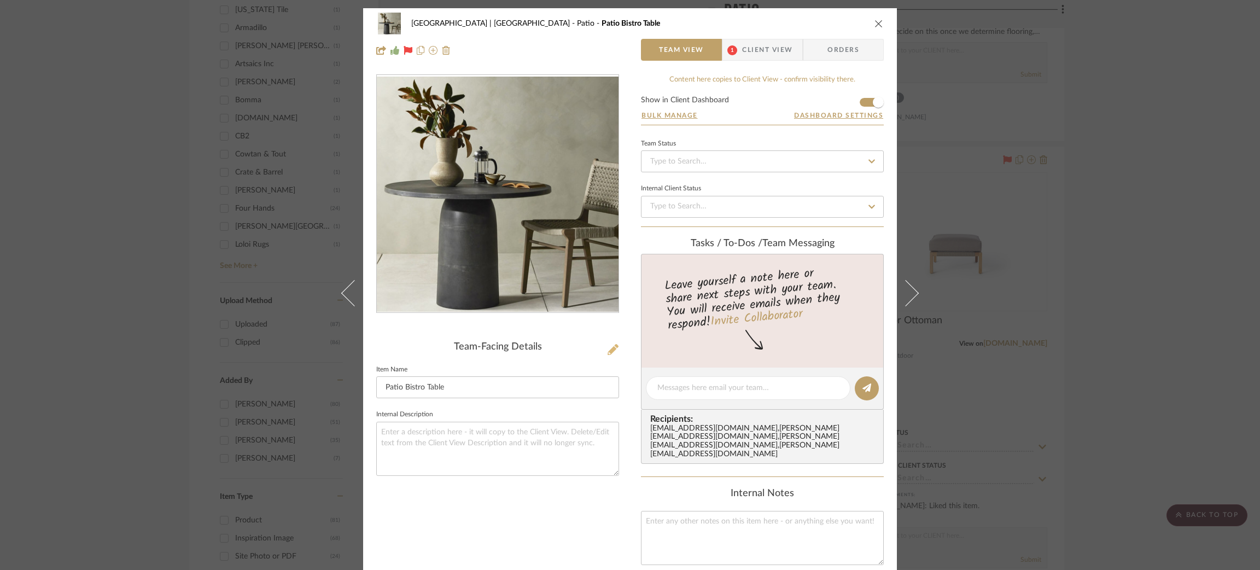
click at [610, 348] on icon at bounding box center [613, 349] width 11 height 11
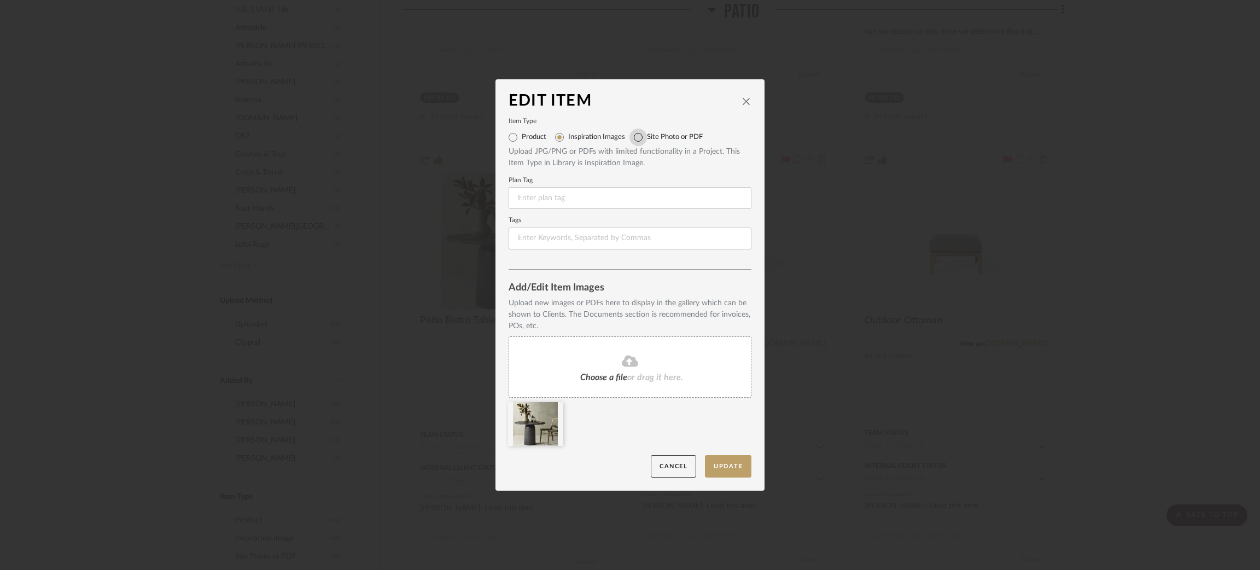
click at [634, 136] on input "Site Photo or PDF" at bounding box center [639, 138] width 18 height 18
radio input "true"
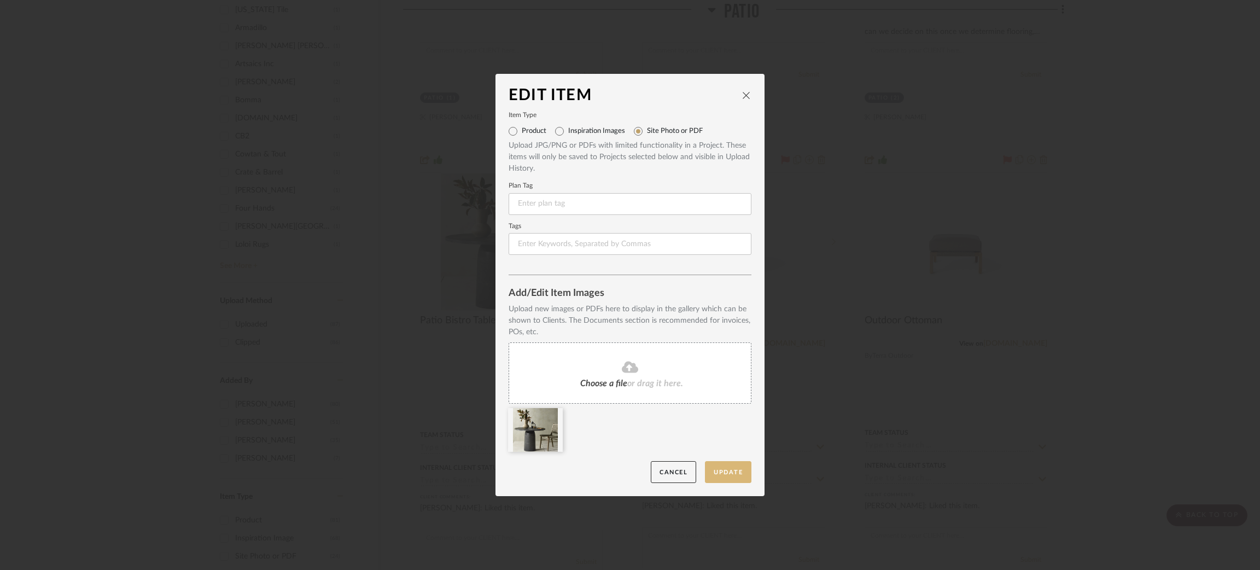
click at [718, 474] on button "Update" at bounding box center [728, 472] width 46 height 22
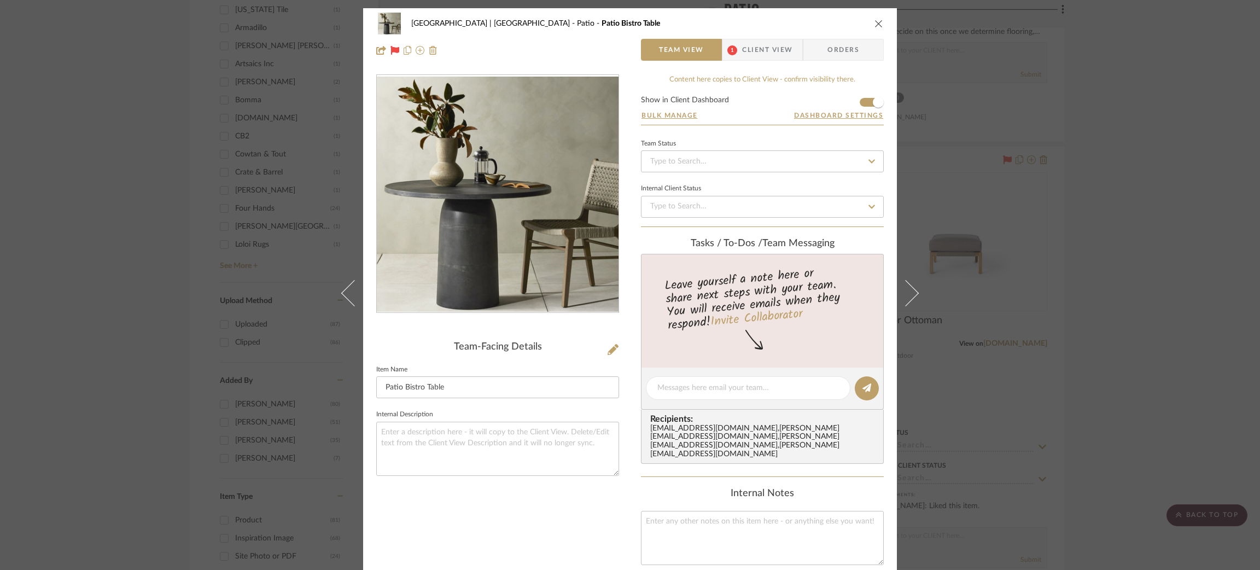
click at [506, 224] on img "0" at bounding box center [498, 194] width 242 height 235
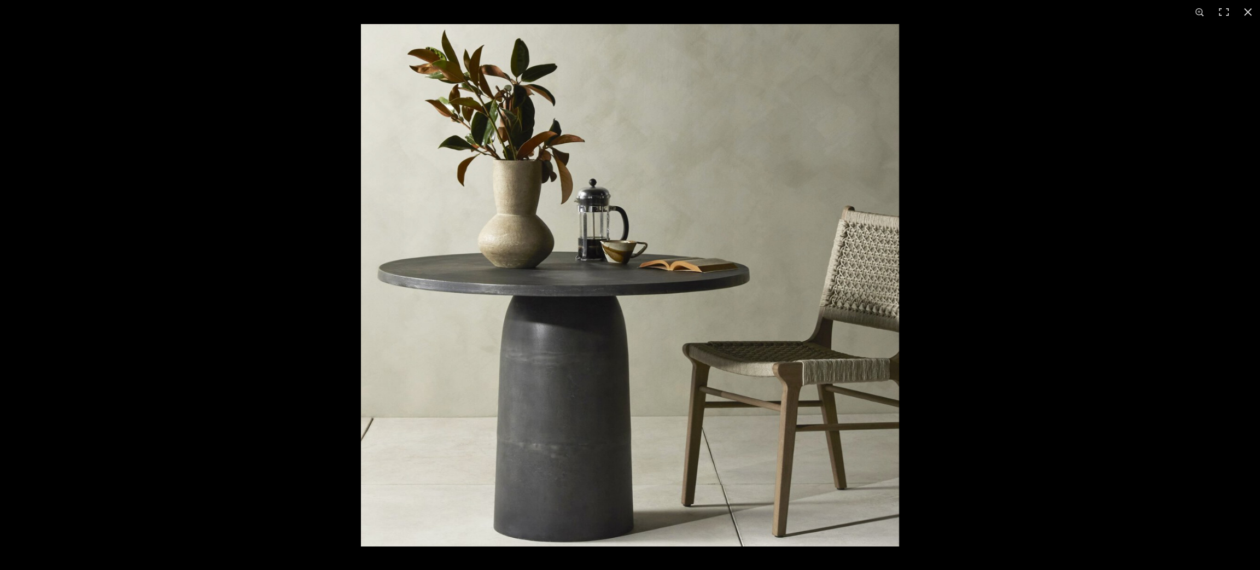
click at [1134, 307] on div at bounding box center [991, 309] width 1260 height 570
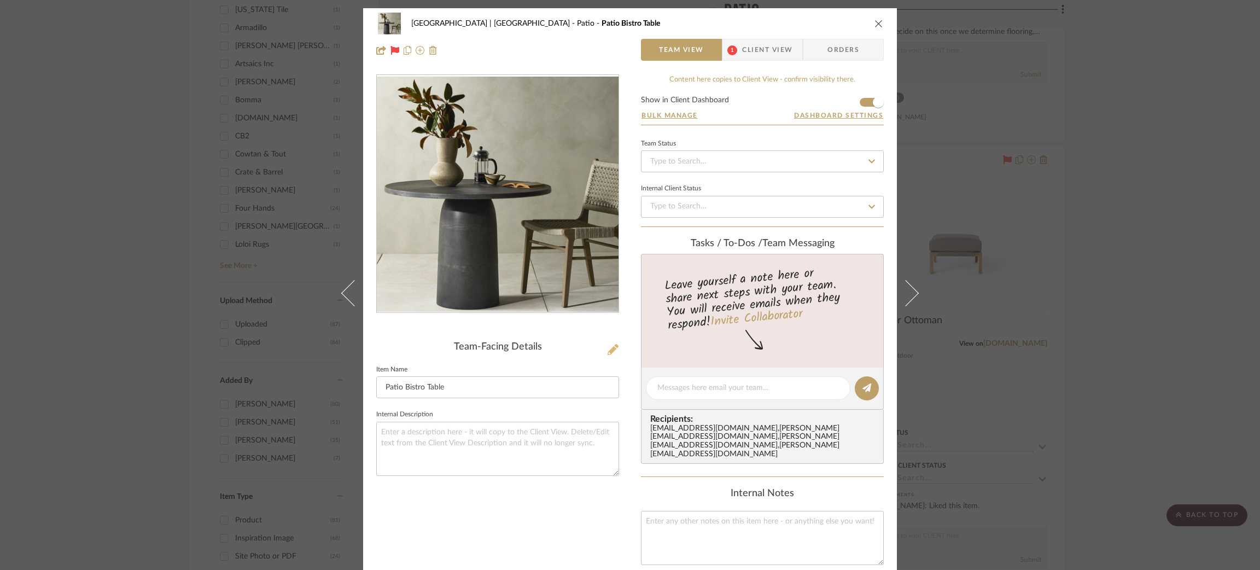
click at [608, 349] on icon at bounding box center [613, 349] width 11 height 11
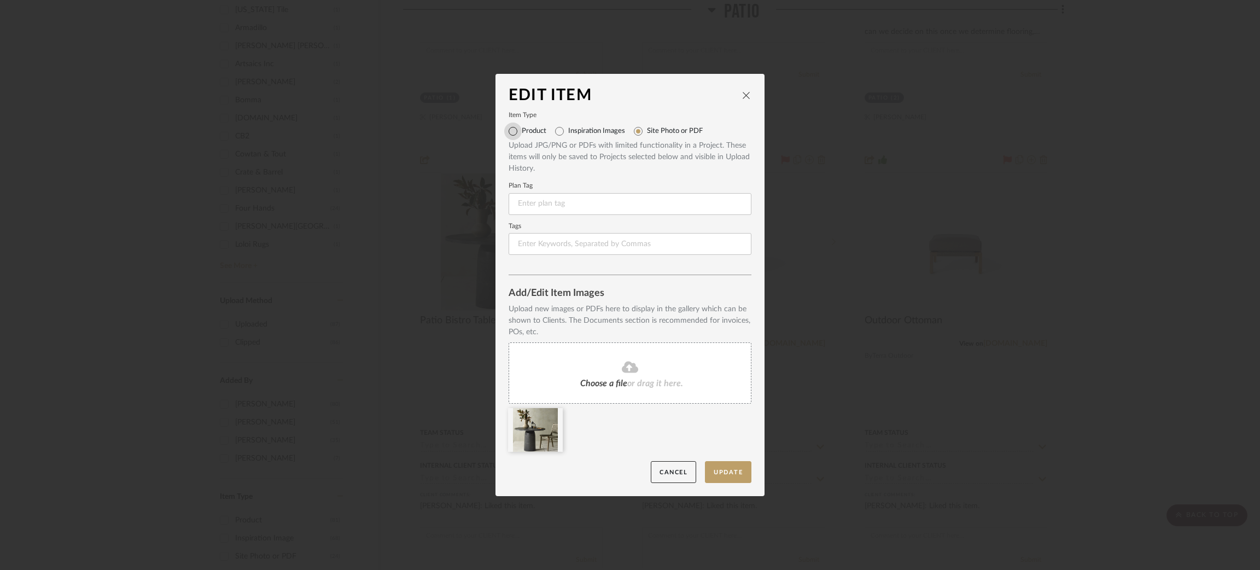
click at [513, 132] on input "Product" at bounding box center [513, 132] width 18 height 18
radio input "true"
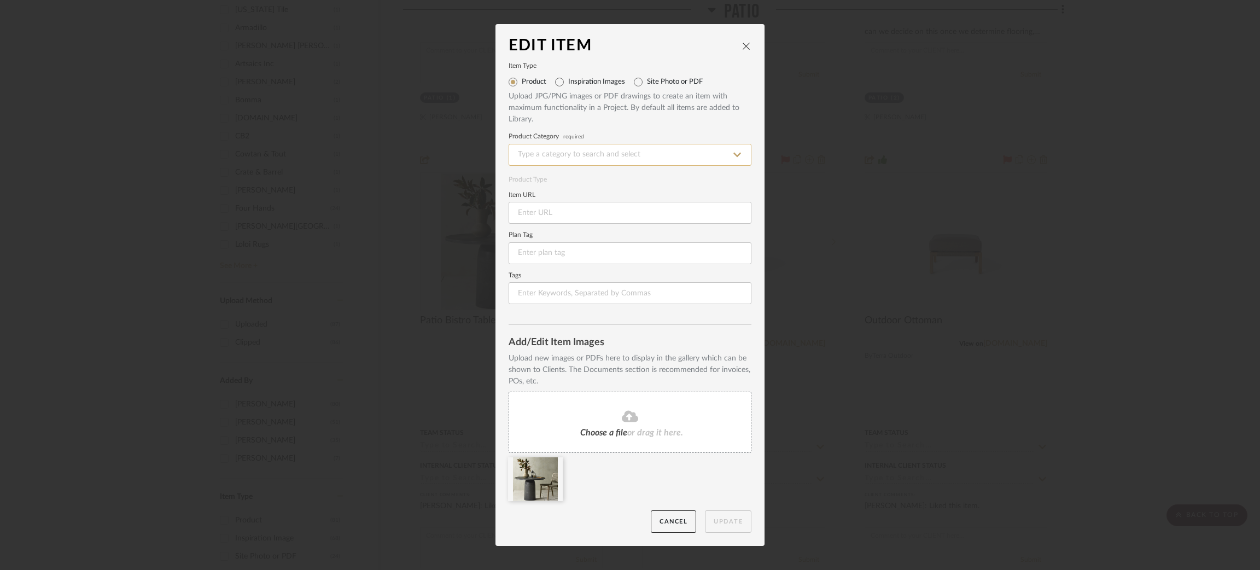
click at [562, 153] on input at bounding box center [630, 155] width 243 height 22
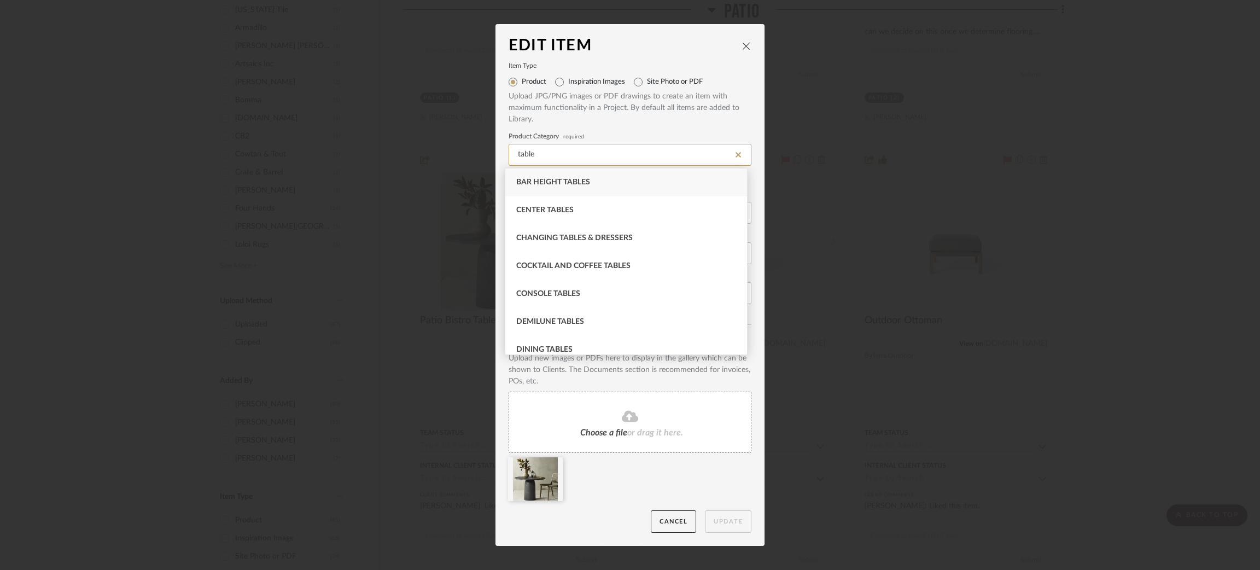
drag, startPoint x: 533, startPoint y: 156, endPoint x: 488, endPoint y: 152, distance: 45.1
click at [488, 152] on div "Edit Item Item Type Product Inspiration Images Site Photo or PDF Upload JPG/PNG…" at bounding box center [630, 285] width 1260 height 570
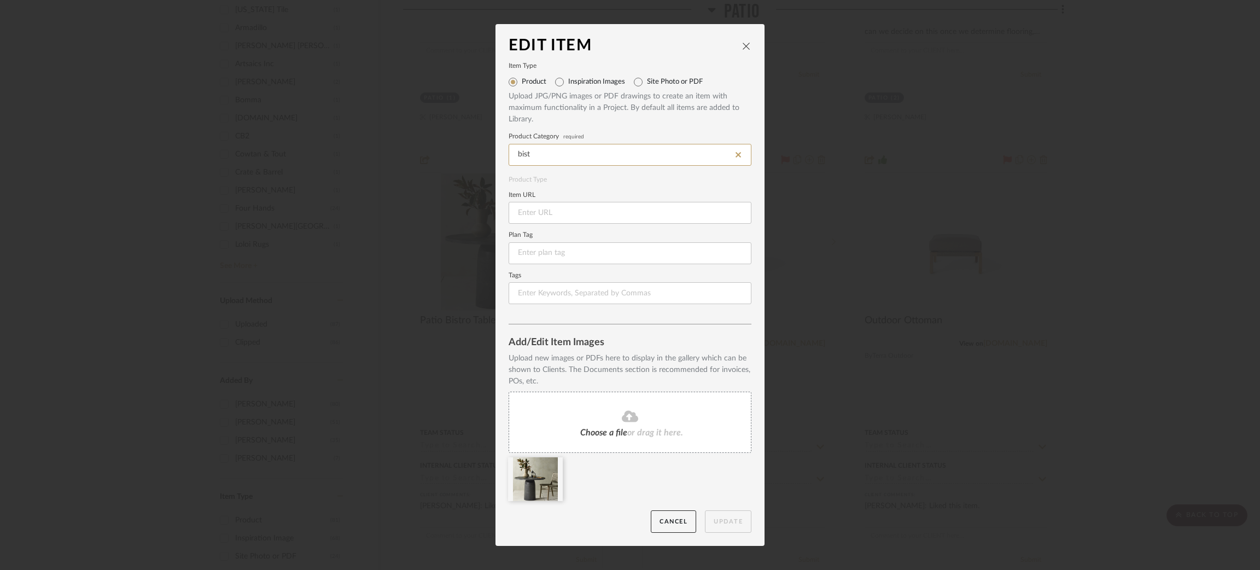
drag, startPoint x: 549, startPoint y: 153, endPoint x: 496, endPoint y: 152, distance: 52.5
click at [496, 152] on dialog-content "Edit Item Item Type Product Inspiration Images Site Photo or PDF Upload JPG/PNG…" at bounding box center [630, 284] width 269 height 521
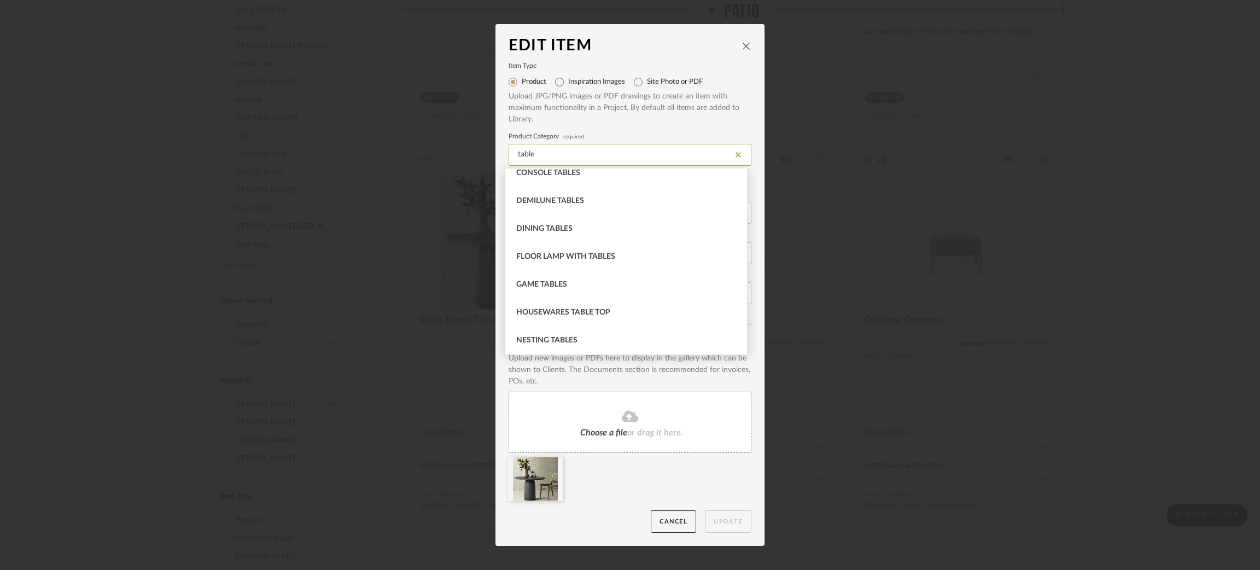
scroll to position [122, 0]
click at [553, 225] on span "Dining Tables" at bounding box center [544, 228] width 56 height 8
type input "Dining Tables"
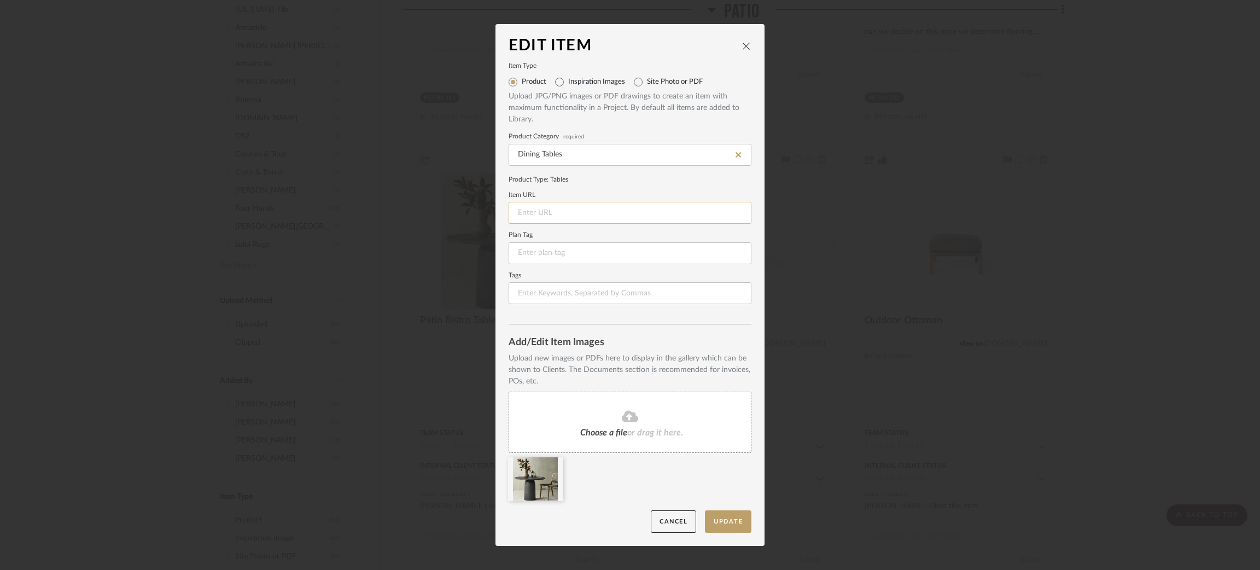
click at [557, 212] on input at bounding box center [630, 213] width 243 height 22
paste input "[URL][DOMAIN_NAME]"
type input "[URL][DOMAIN_NAME]"
click at [729, 523] on button "Update" at bounding box center [728, 521] width 46 height 22
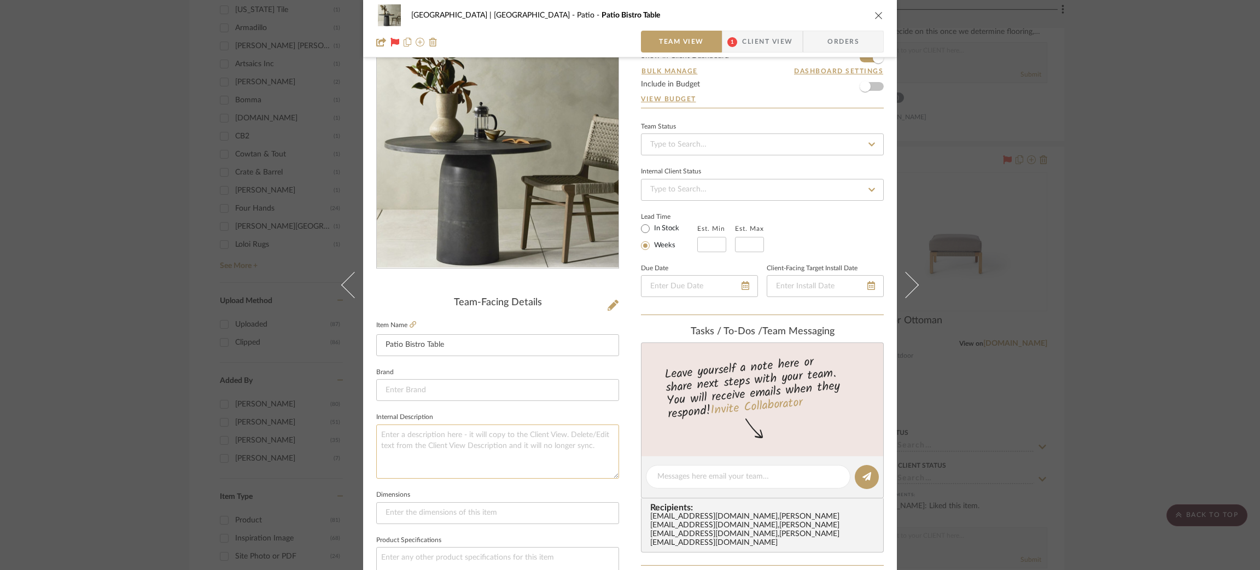
scroll to position [164, 0]
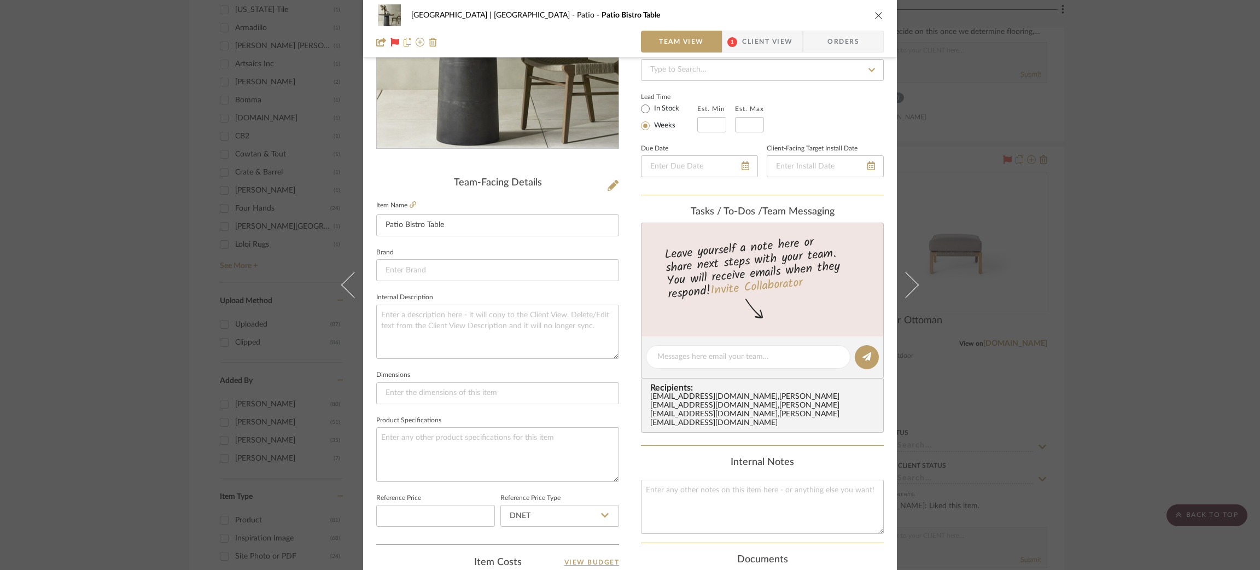
click at [1129, 183] on div "Meadow Mountain | [GEOGRAPHIC_DATA] Patio Patio Bistro Table Team View 1 Client…" at bounding box center [630, 285] width 1260 height 570
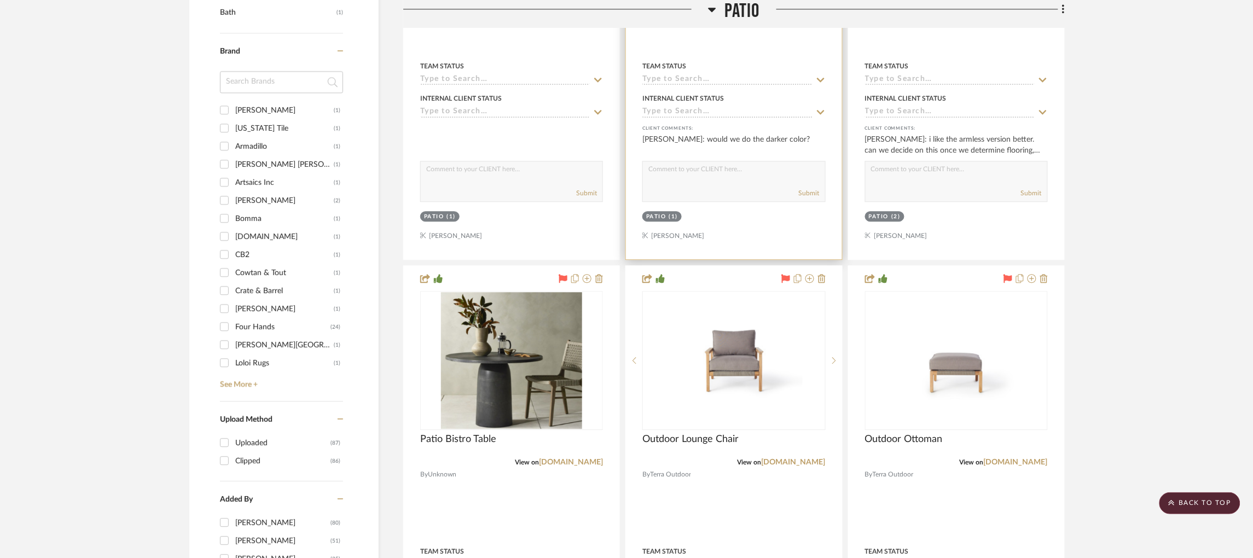
scroll to position [1067, 0]
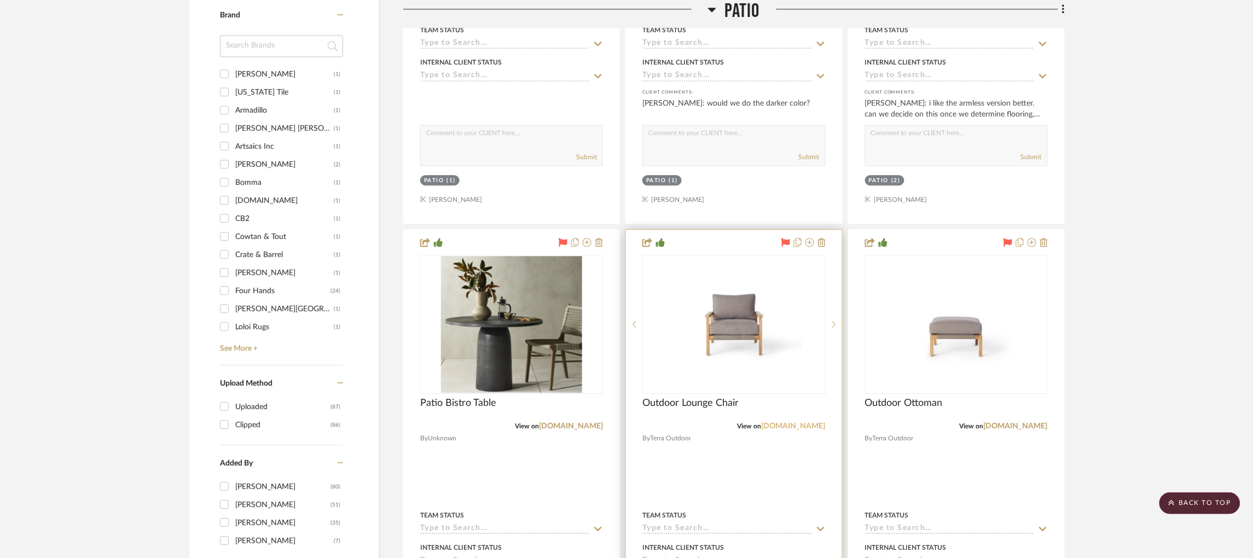
click at [788, 422] on link "[DOMAIN_NAME]" at bounding box center [793, 426] width 64 height 8
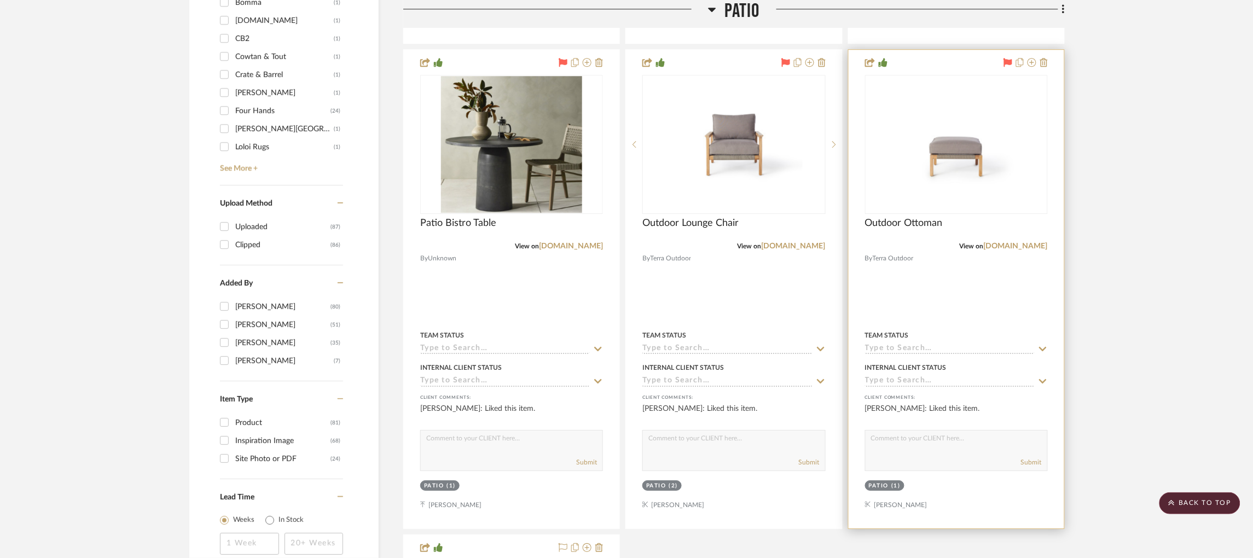
scroll to position [1149, 0]
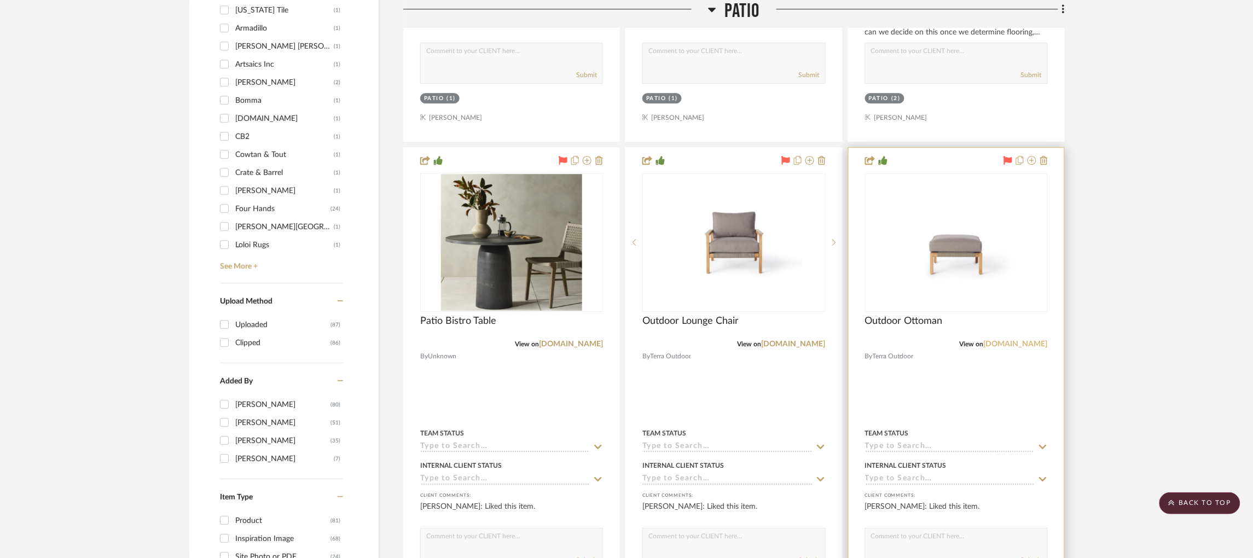
click at [1022, 340] on link "[DOMAIN_NAME]" at bounding box center [1015, 344] width 64 height 8
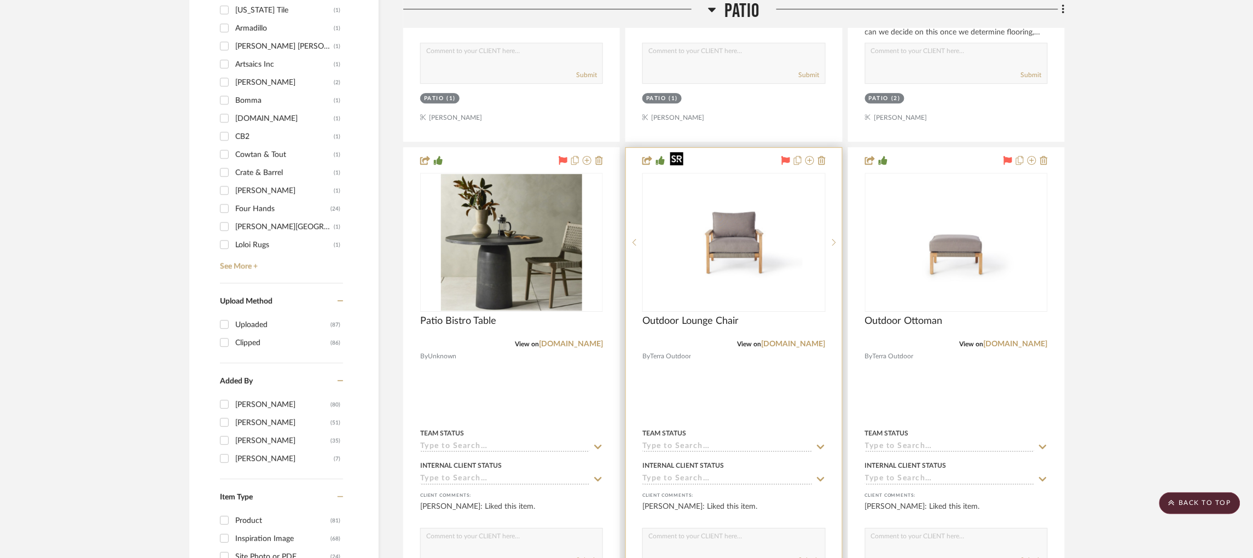
click at [762, 222] on img "0" at bounding box center [733, 242] width 137 height 137
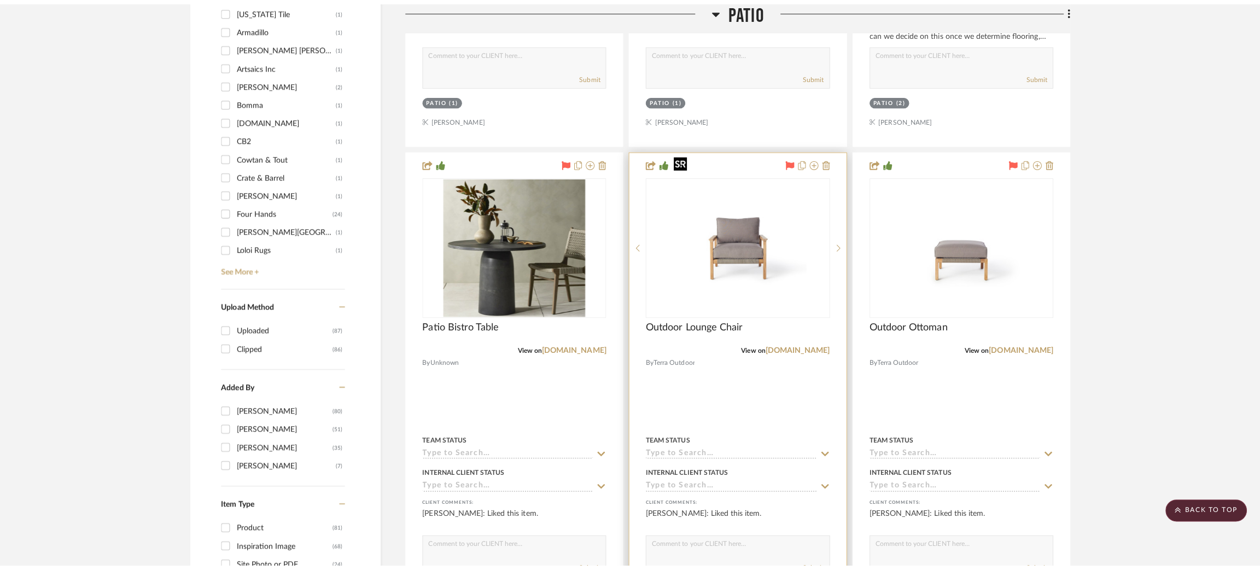
scroll to position [0, 0]
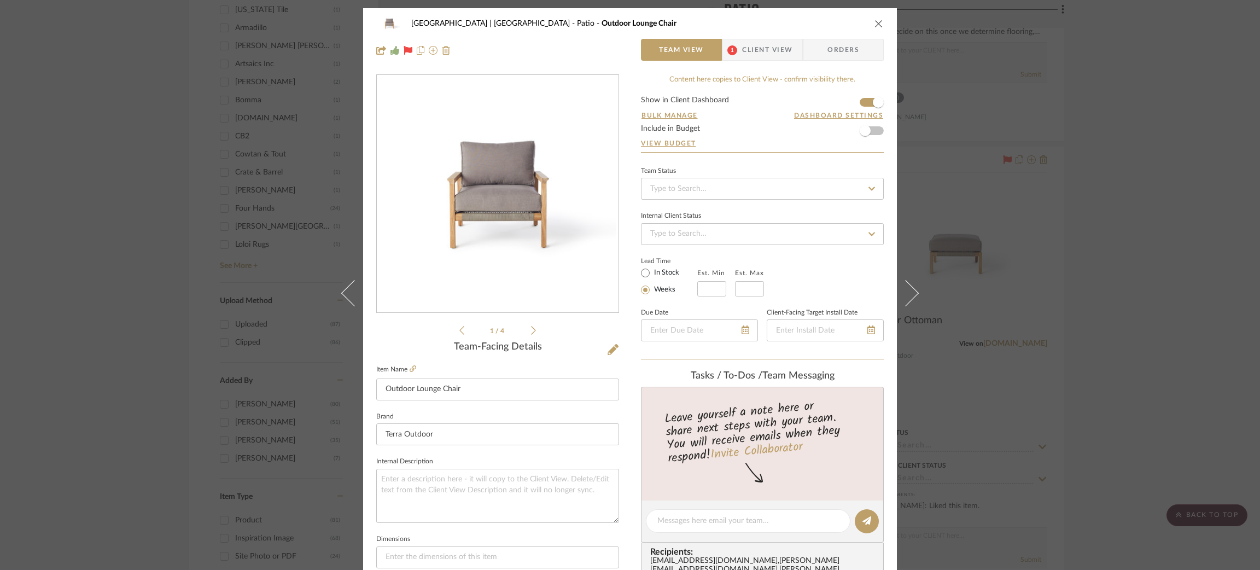
click at [1009, 301] on div "Meadow Mountain | [GEOGRAPHIC_DATA] Patio Outdoor Lounge Chair Team View 1 Clie…" at bounding box center [630, 285] width 1260 height 570
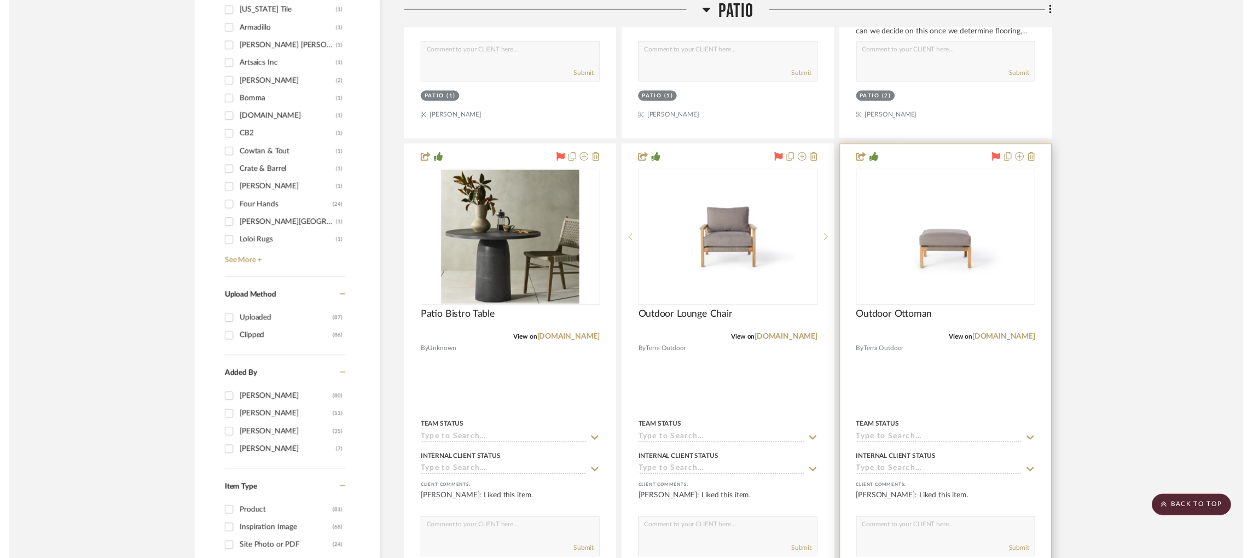
scroll to position [1149, 0]
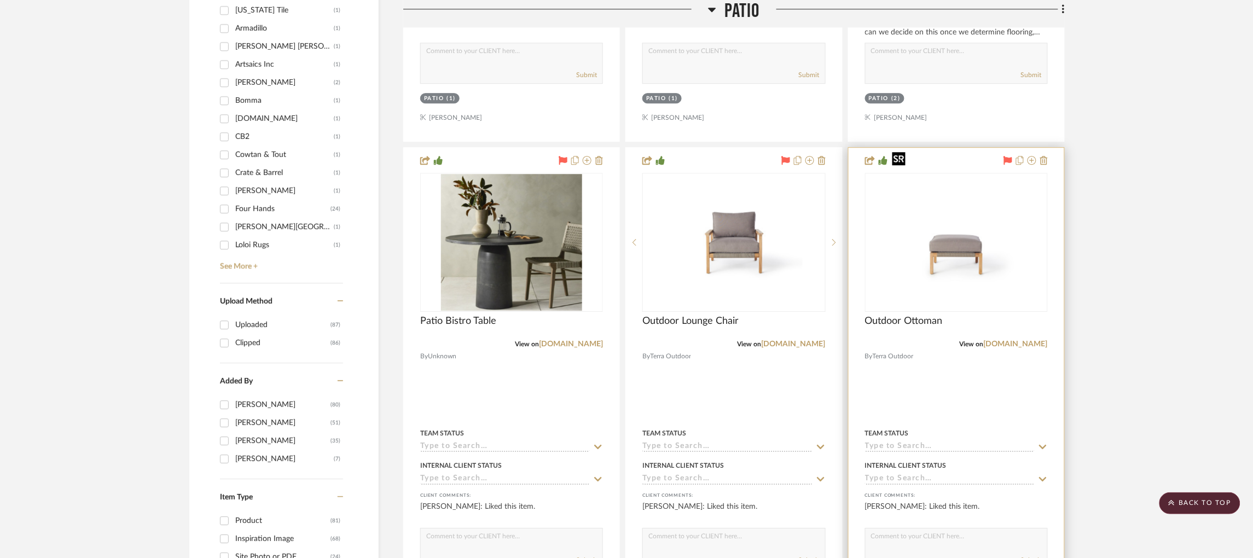
click at [973, 254] on img "0" at bounding box center [956, 242] width 137 height 137
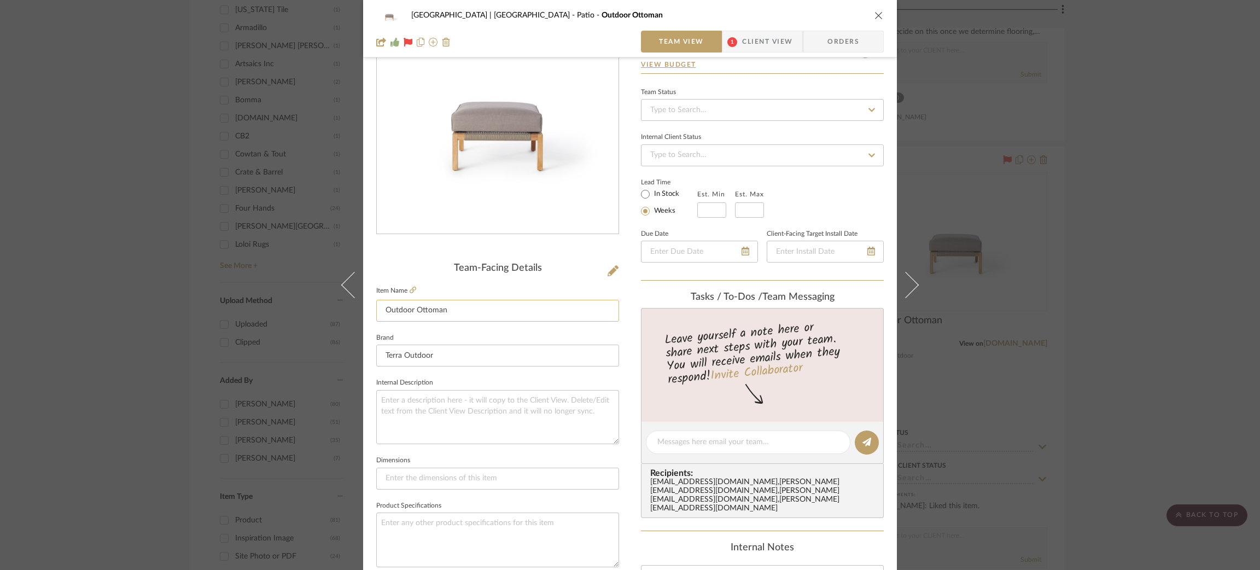
scroll to position [82, 0]
click at [610, 265] on icon at bounding box center [613, 267] width 11 height 11
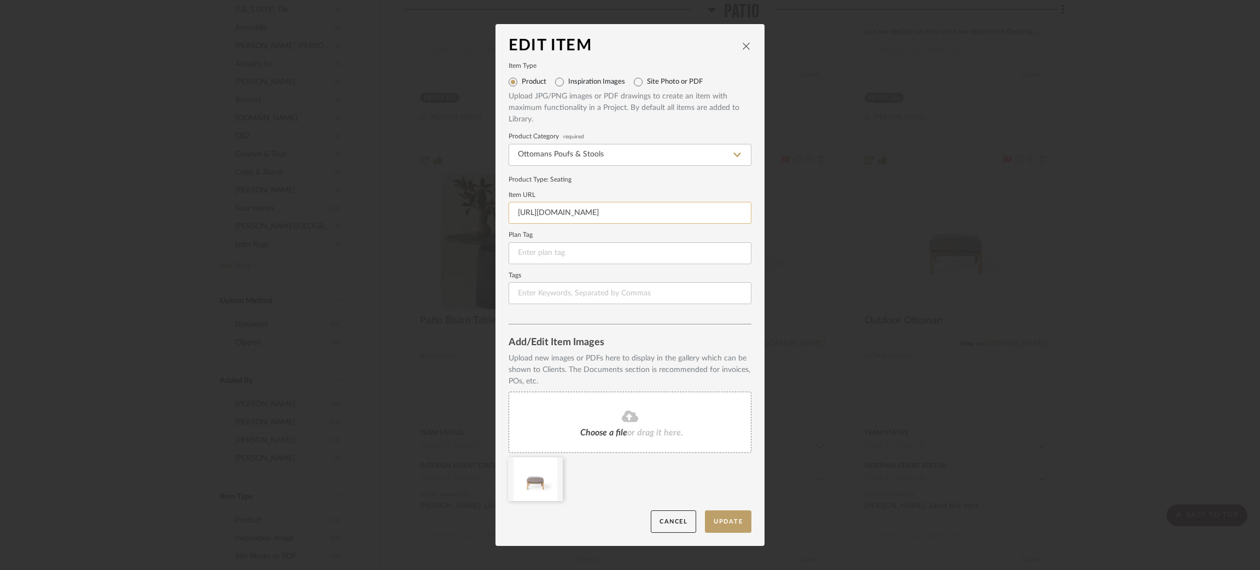
click at [588, 213] on input "[URL][DOMAIN_NAME]" at bounding box center [630, 213] width 243 height 22
paste input "weathered-"
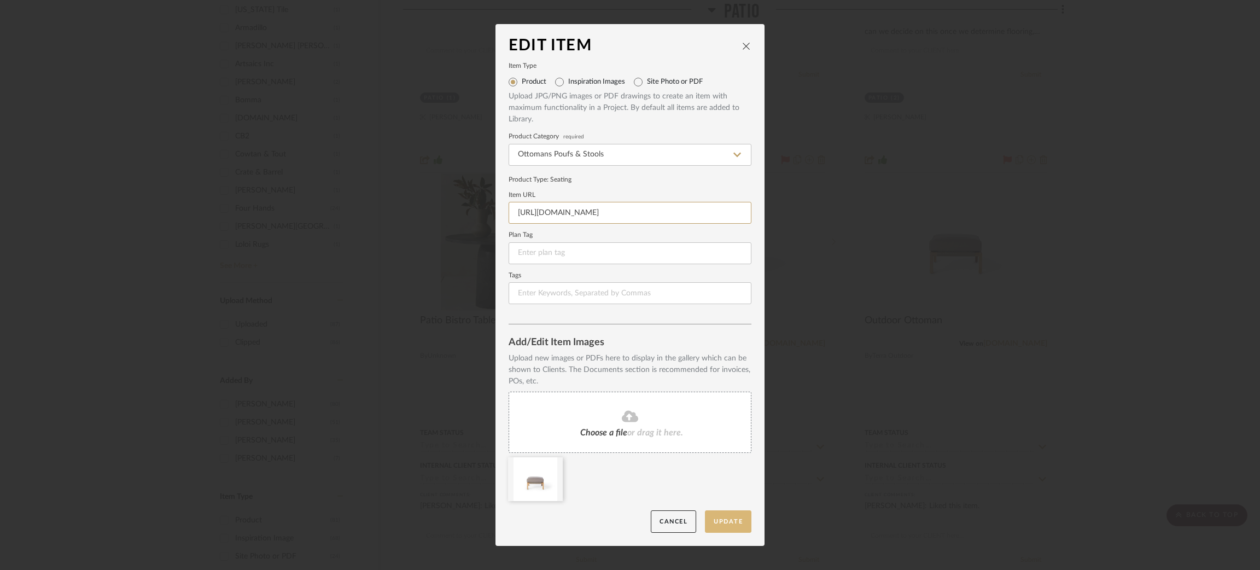
type input "[URL][DOMAIN_NAME]"
click at [718, 525] on button "Update" at bounding box center [728, 521] width 46 height 22
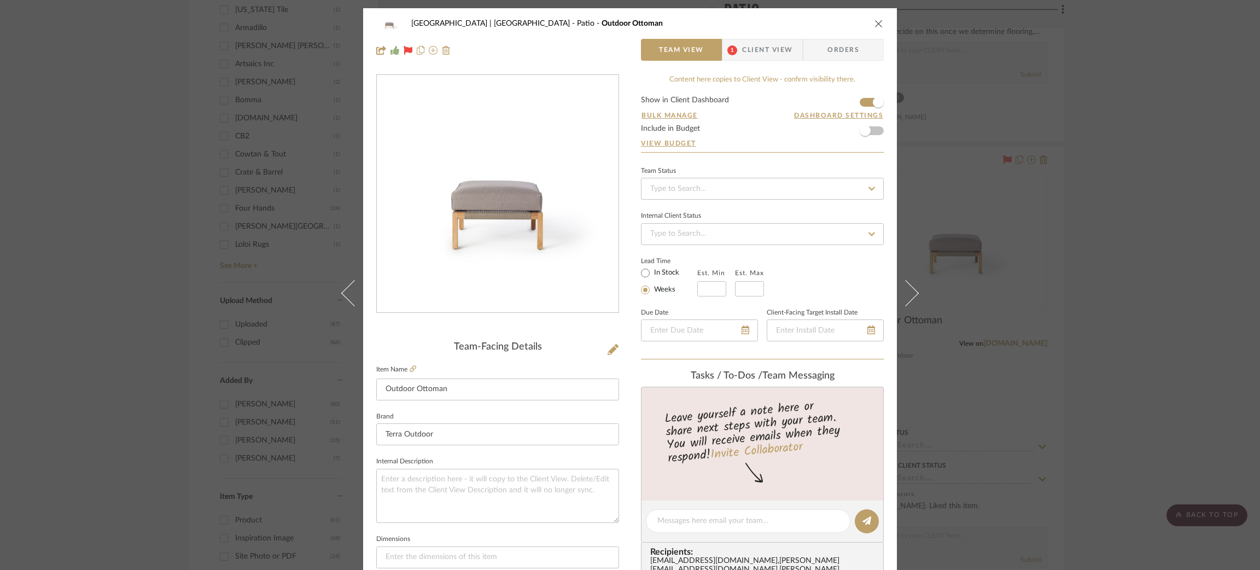
click at [1097, 115] on div "Meadow Mountain | [GEOGRAPHIC_DATA] Patio Outdoor Ottoman Team View 1 Client Vi…" at bounding box center [630, 285] width 1260 height 570
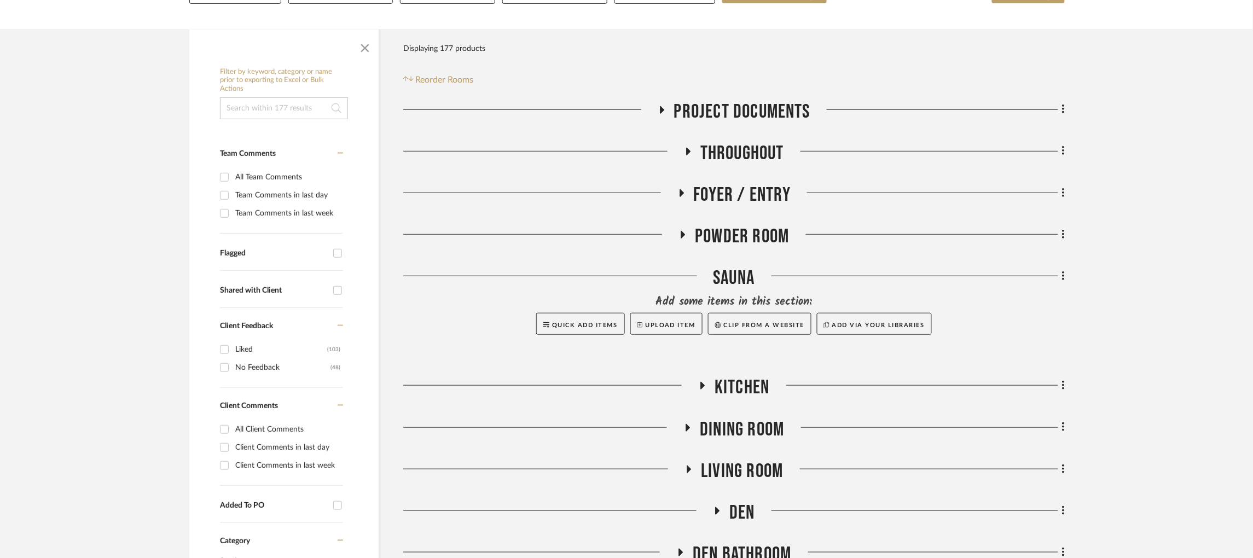
scroll to position [201, 0]
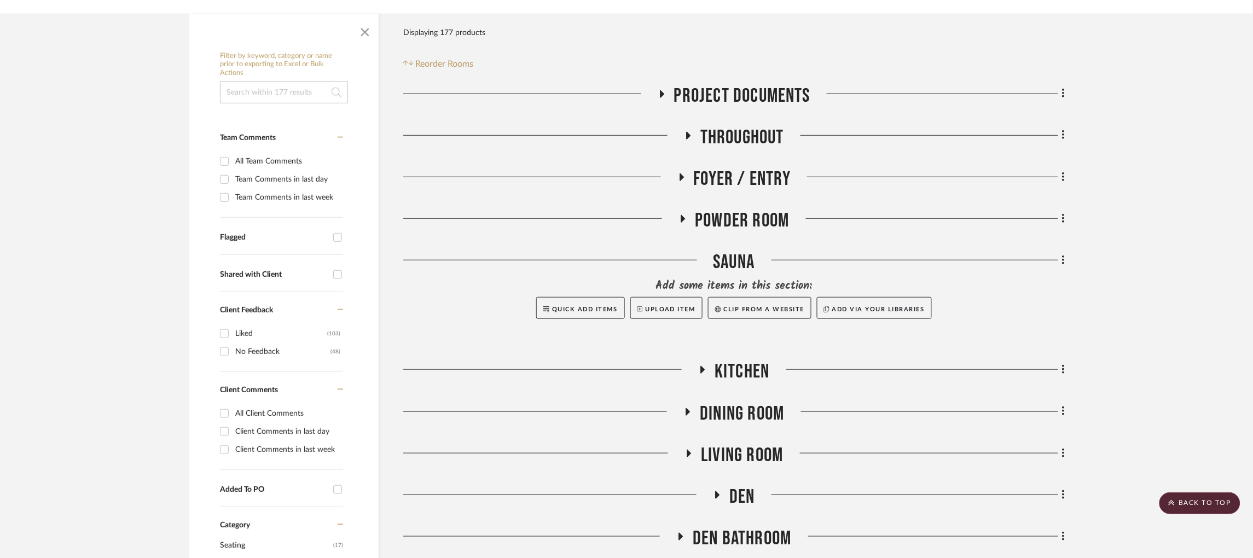
click at [723, 491] on icon at bounding box center [717, 495] width 13 height 8
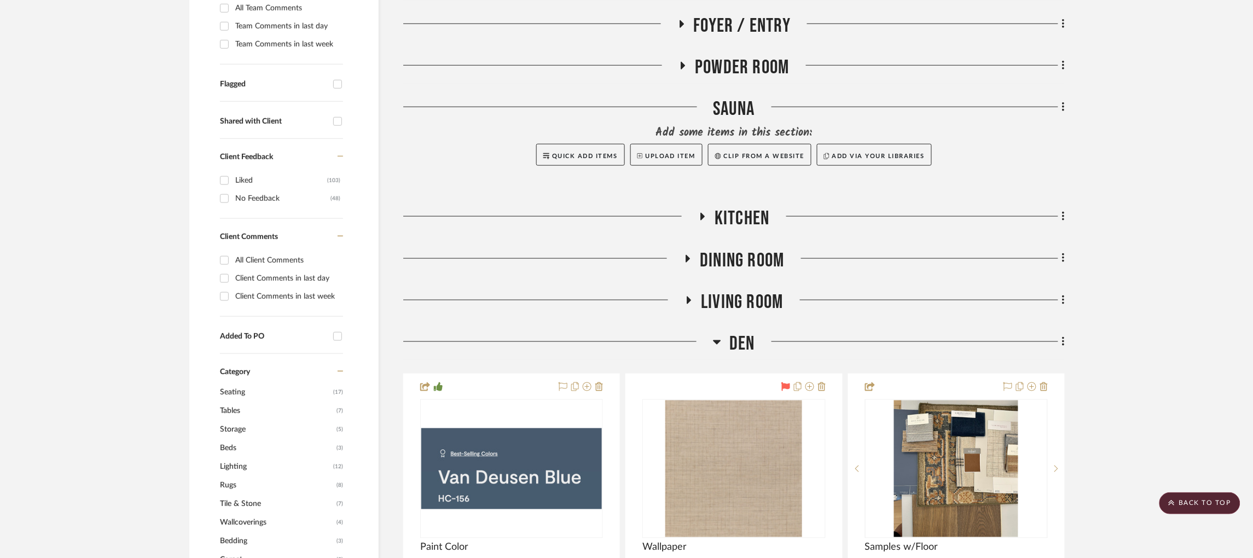
scroll to position [356, 0]
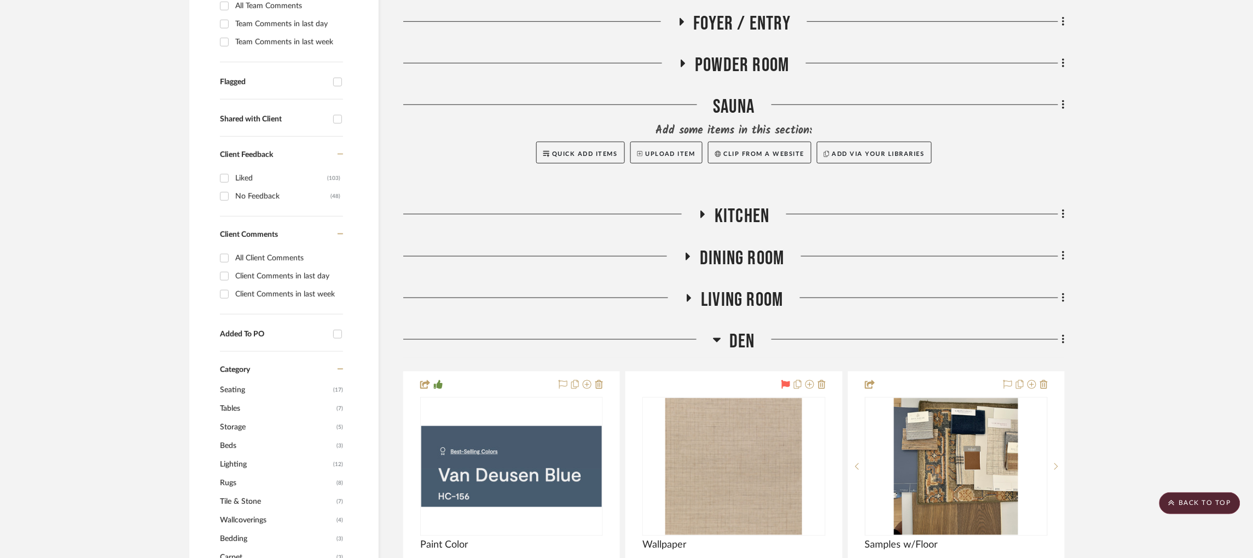
click at [717, 333] on icon at bounding box center [717, 339] width 8 height 13
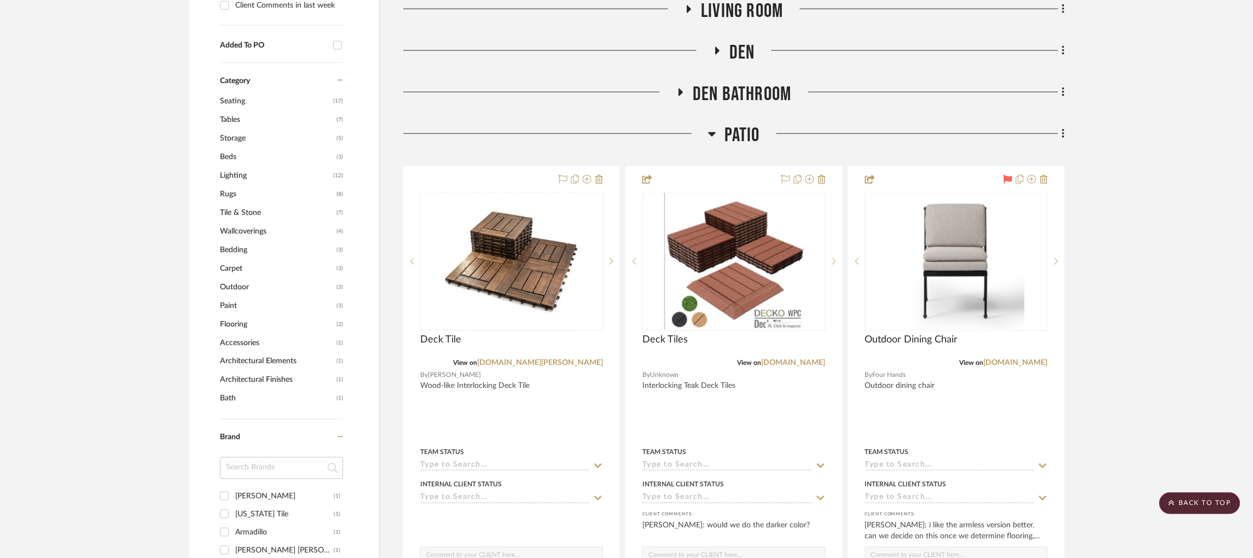
scroll to position [647, 0]
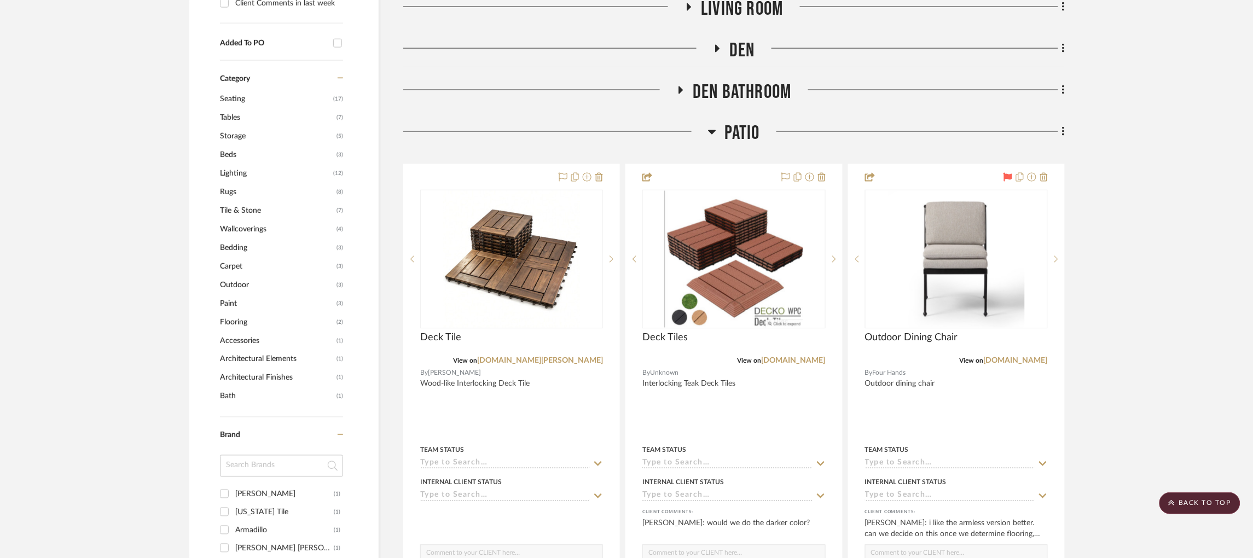
click at [710, 127] on fa-icon at bounding box center [712, 135] width 8 height 16
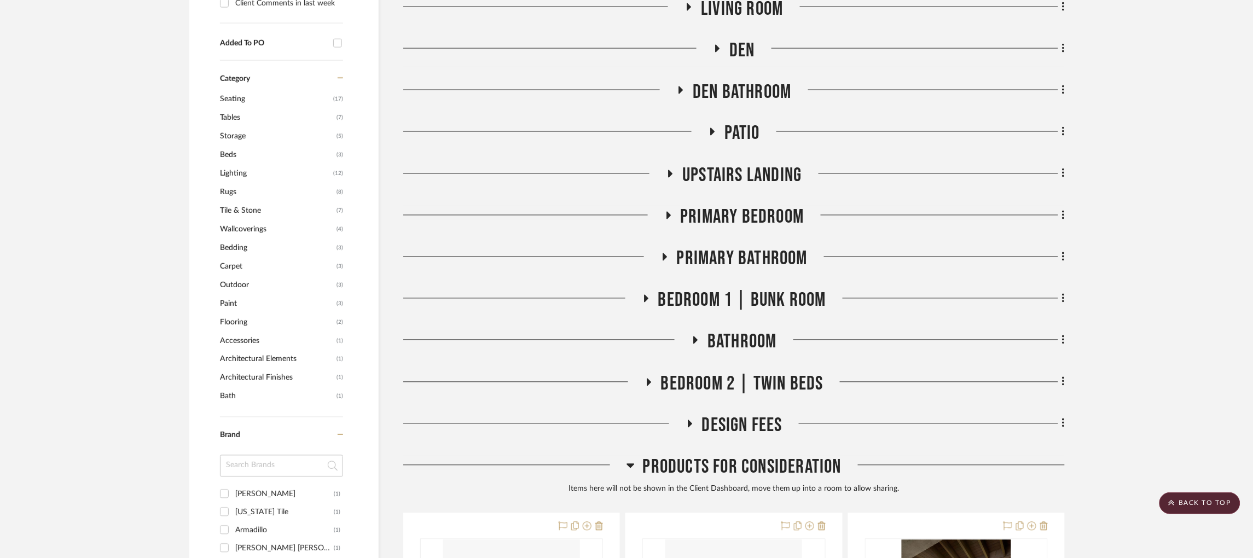
click at [646, 378] on icon at bounding box center [648, 382] width 13 height 8
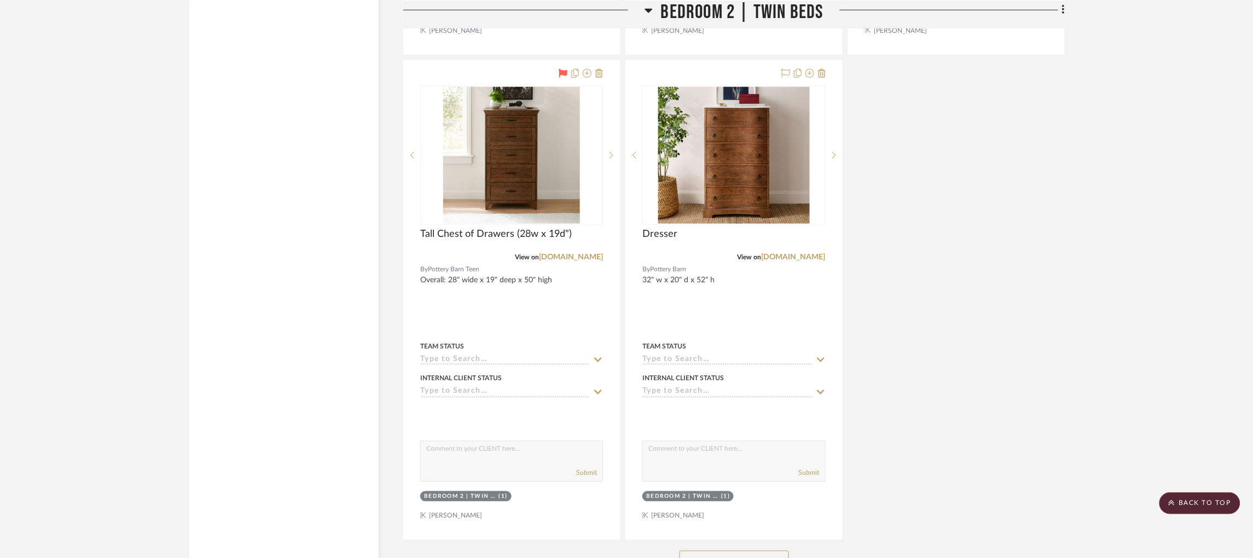
scroll to position [1973, 0]
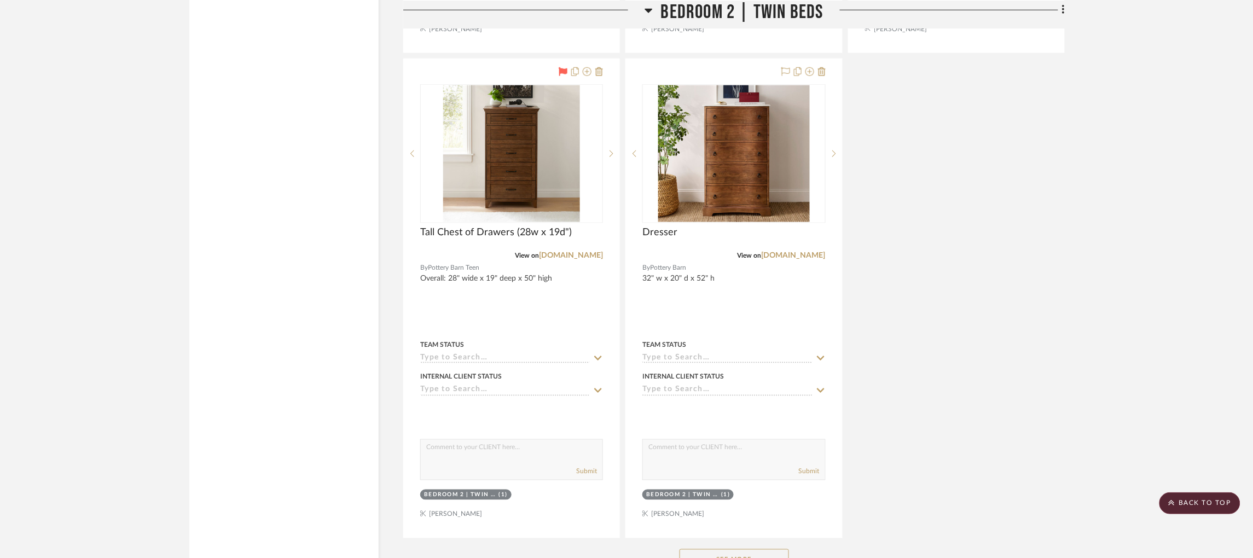
click at [731, 549] on button "See More" at bounding box center [733, 560] width 109 height 22
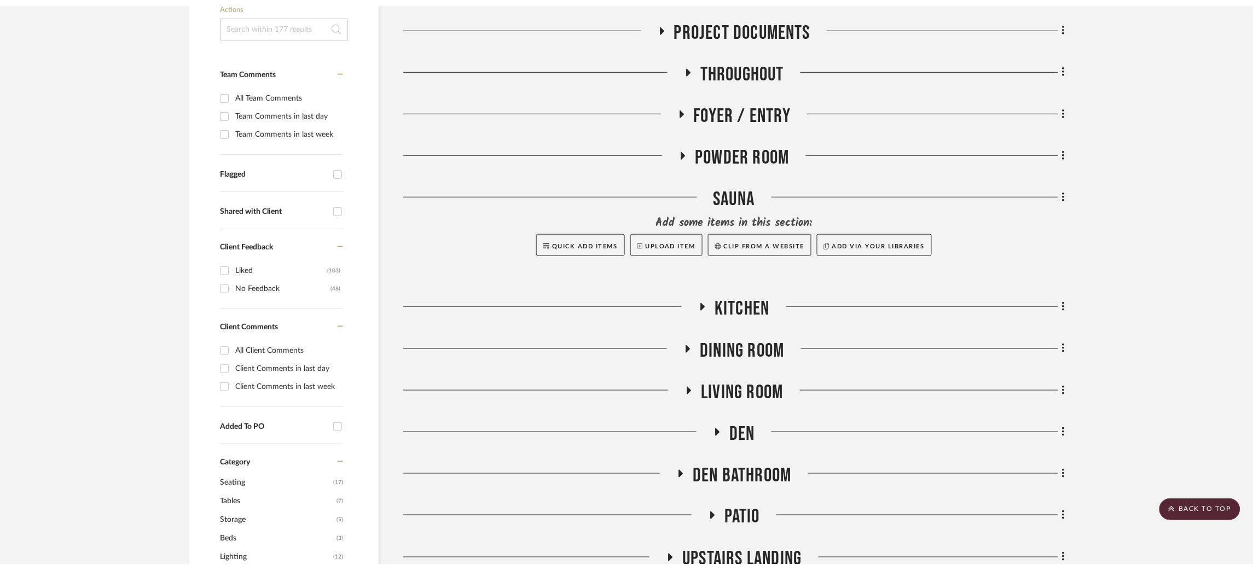
scroll to position [0, 0]
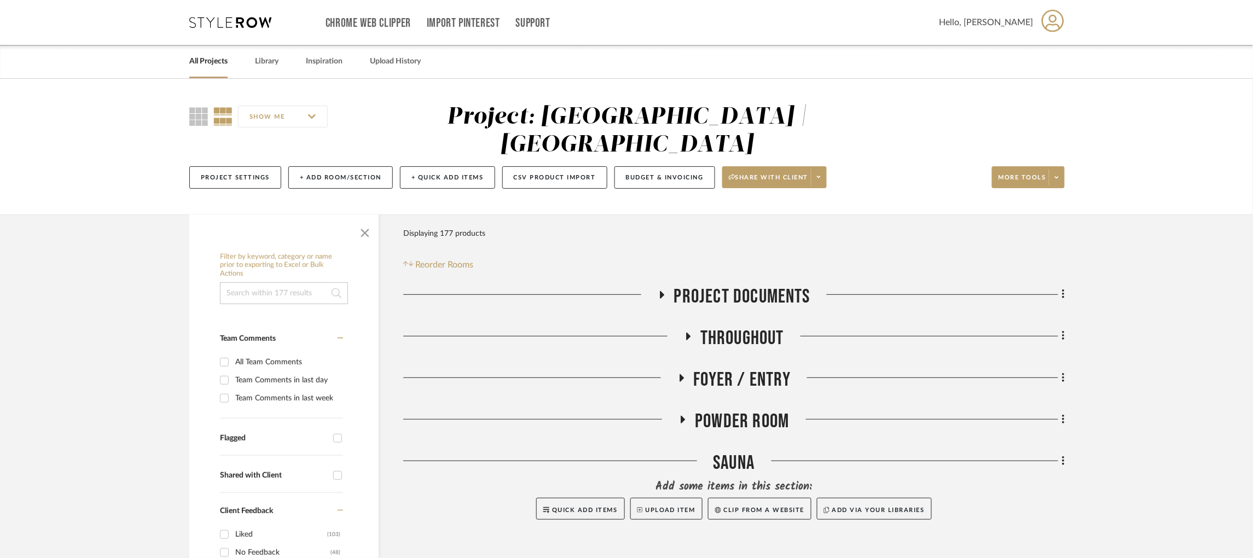
click at [225, 19] on icon at bounding box center [230, 22] width 82 height 11
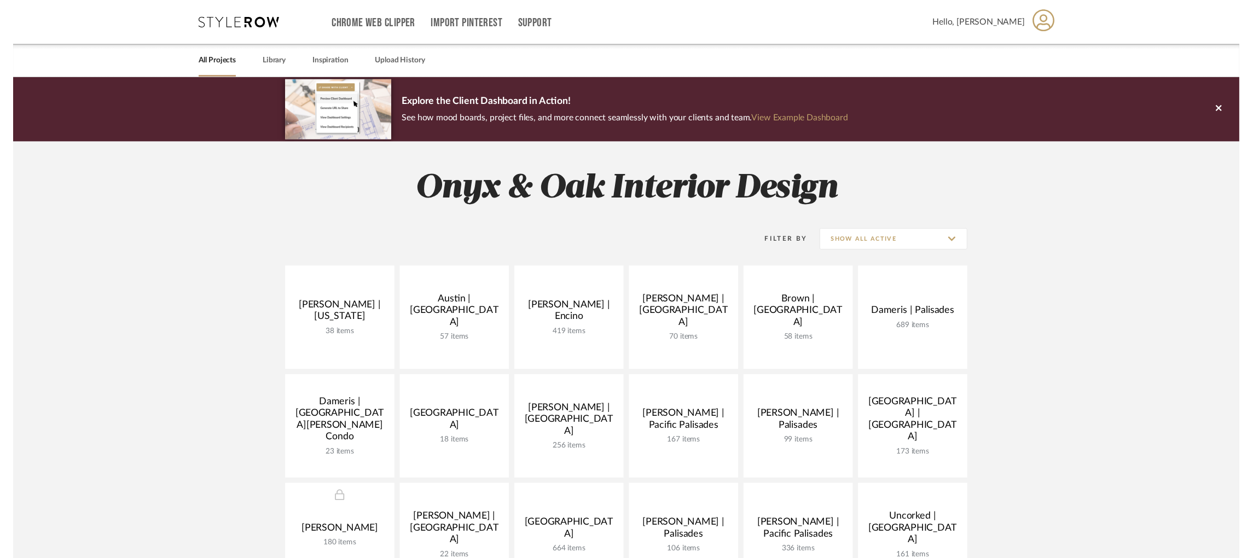
scroll to position [149, 0]
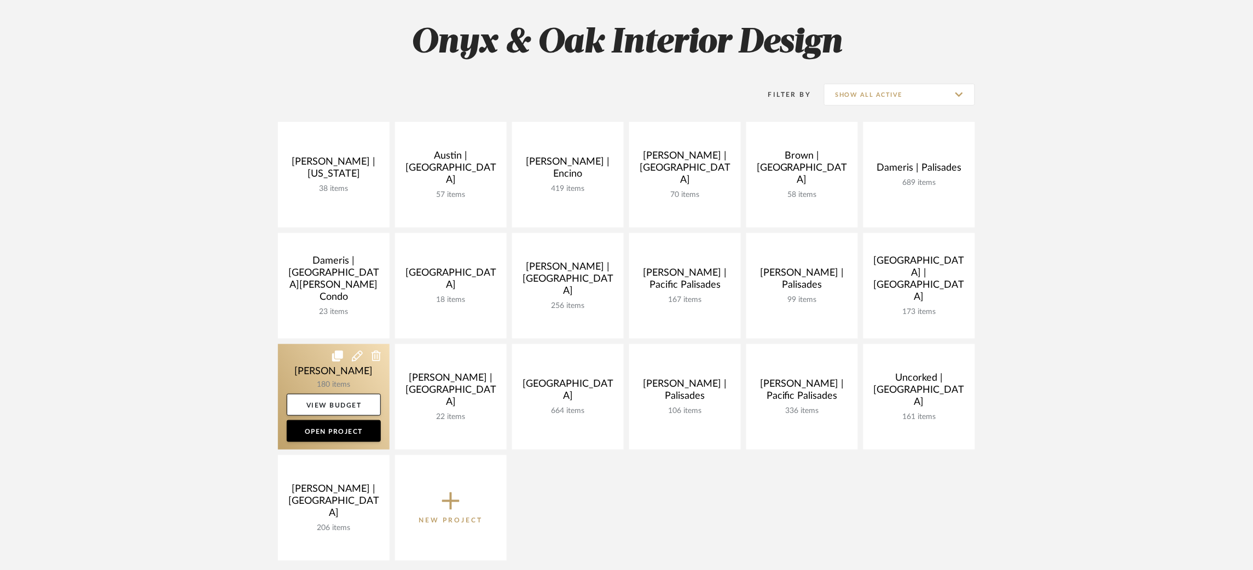
click at [311, 368] on link at bounding box center [334, 397] width 112 height 106
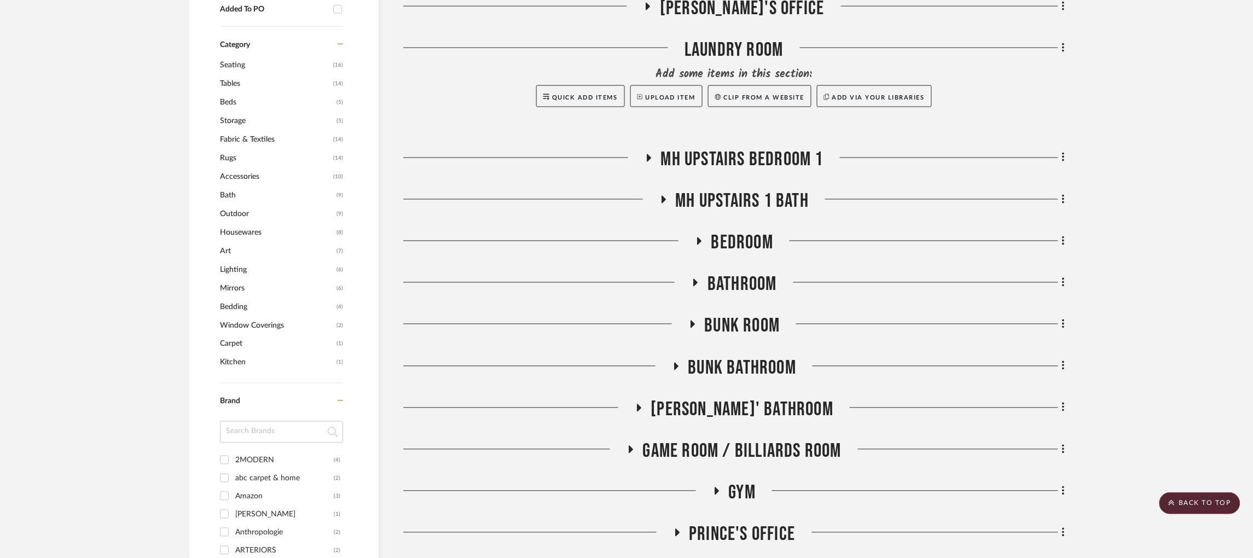
scroll to position [642, 0]
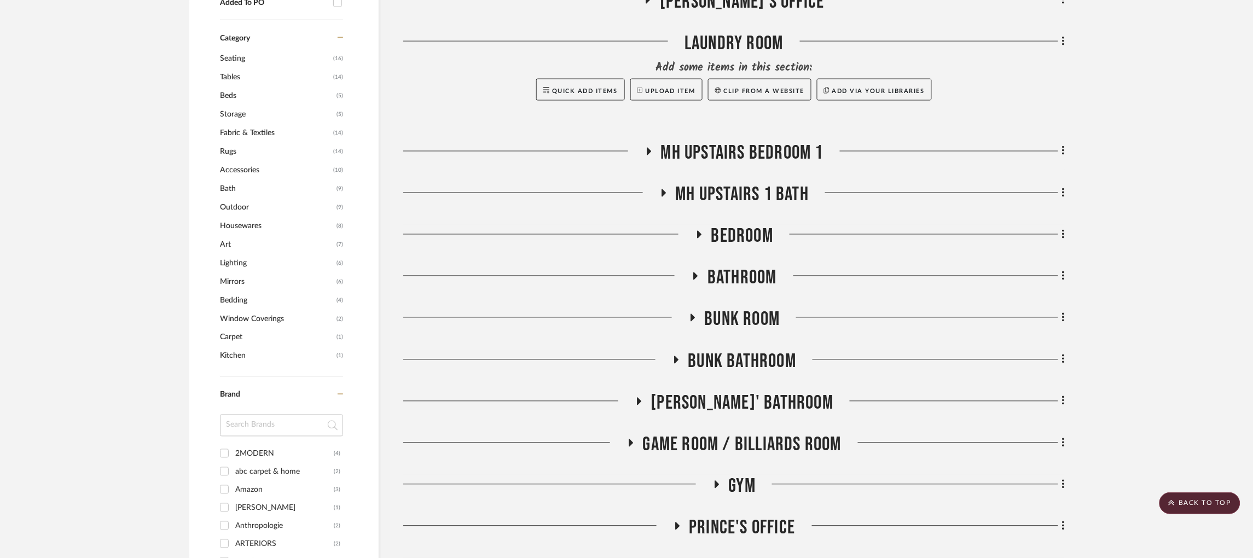
click at [700, 232] on icon at bounding box center [698, 234] width 13 height 8
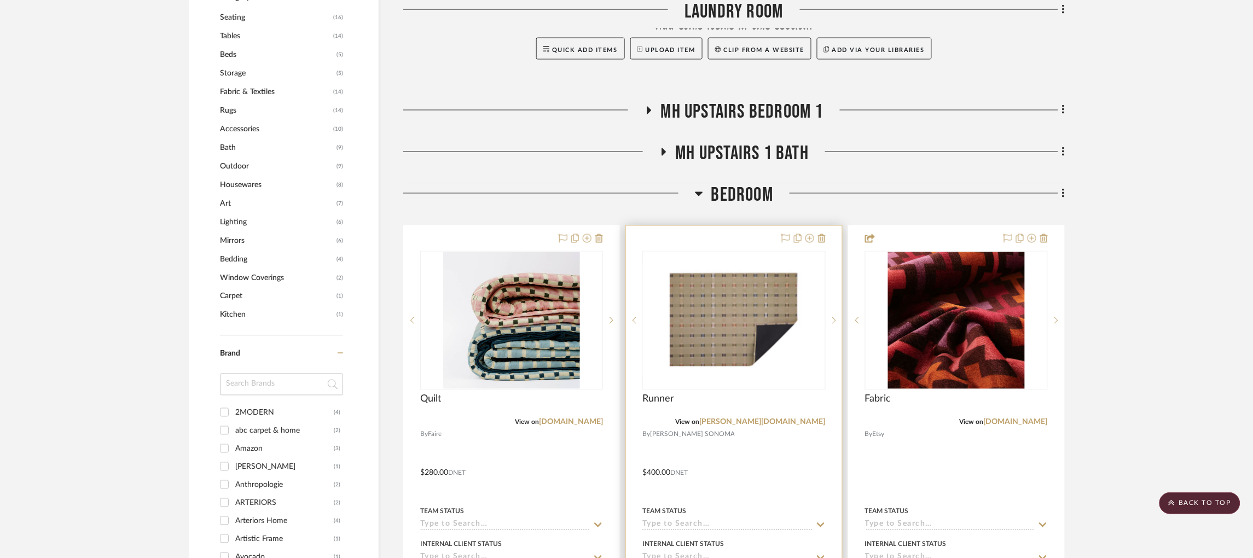
scroll to position [706, 0]
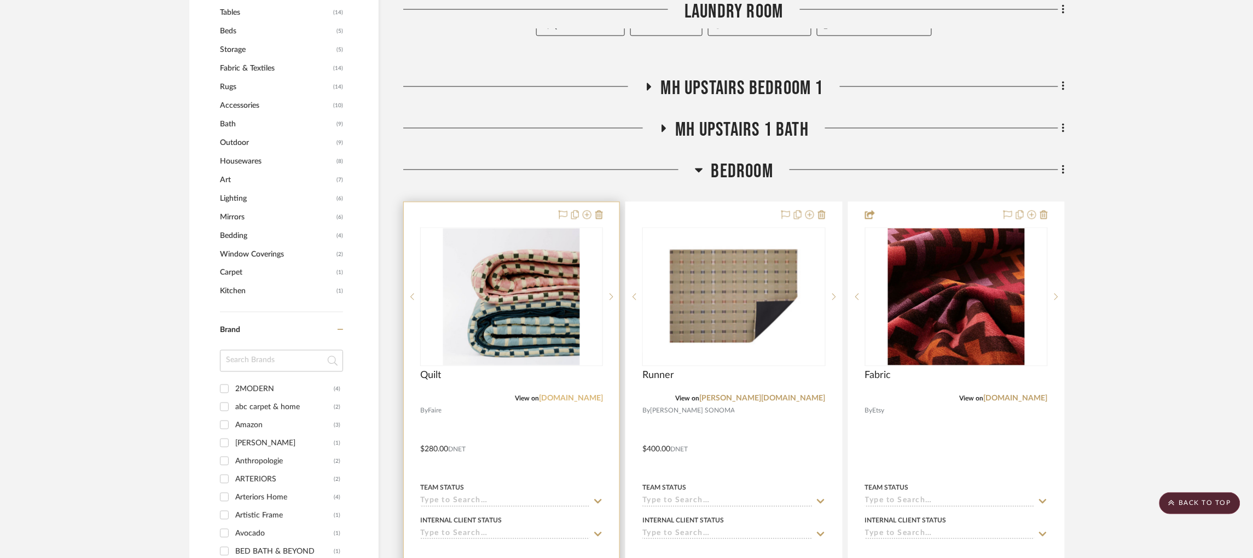
click at [590, 401] on link "[DOMAIN_NAME]" at bounding box center [571, 399] width 64 height 8
